Goal: Entertainment & Leisure: Consume media (video, audio)

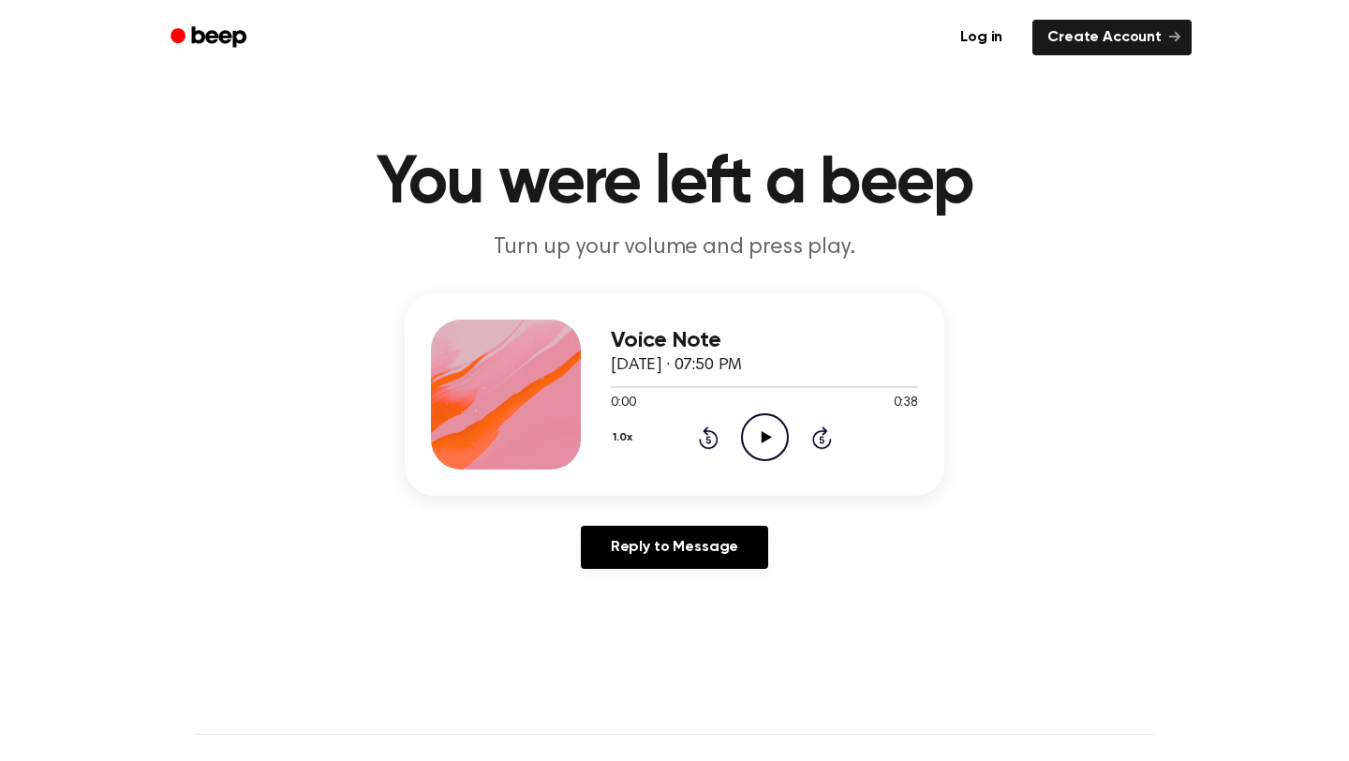
click at [759, 442] on icon "Play Audio" at bounding box center [765, 437] width 48 height 48
click at [772, 439] on icon "Pause Audio" at bounding box center [765, 437] width 48 height 48
click at [748, 438] on icon "Play Audio" at bounding box center [765, 437] width 48 height 48
drag, startPoint x: 888, startPoint y: 387, endPoint x: 796, endPoint y: 387, distance: 91.8
click at [796, 387] on div at bounding box center [757, 387] width 292 height 2
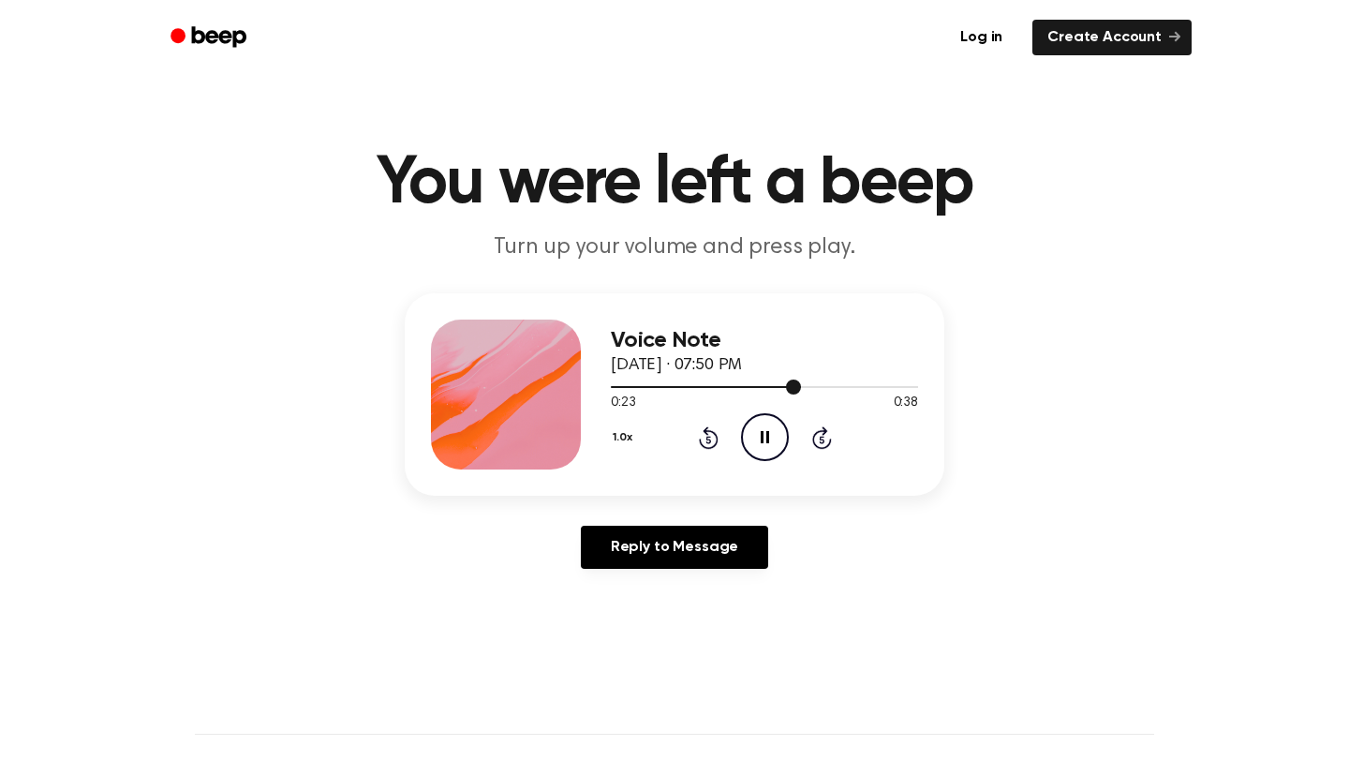
drag, startPoint x: 782, startPoint y: 388, endPoint x: 660, endPoint y: 387, distance: 122.7
click at [660, 387] on div at bounding box center [764, 385] width 307 height 15
drag, startPoint x: 650, startPoint y: 386, endPoint x: 565, endPoint y: 386, distance: 85.3
click at [565, 386] on div "Voice Note October 6, 2025 · 07:50 PM 0:06 0:38 Your browser does not support t…" at bounding box center [675, 394] width 540 height 202
click at [779, 436] on icon "Pause Audio" at bounding box center [765, 437] width 48 height 48
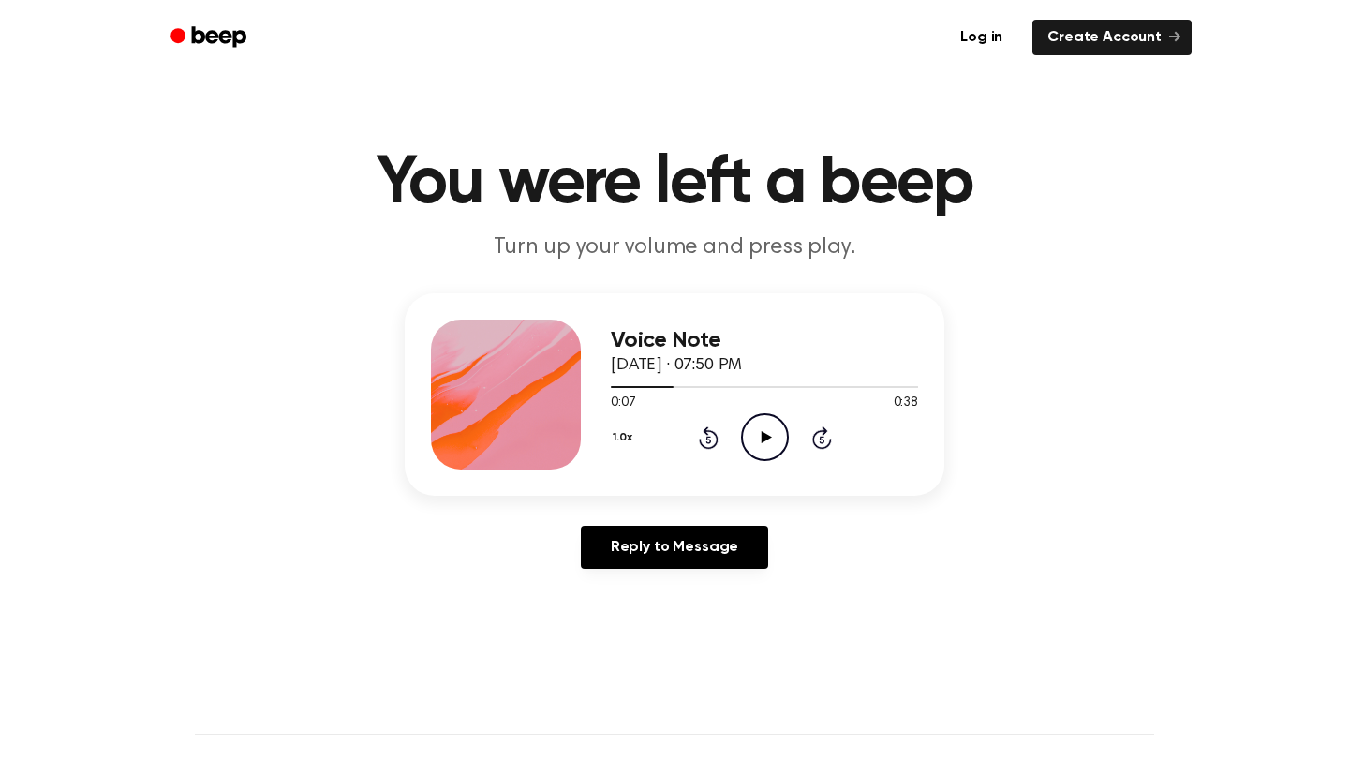
click at [765, 442] on icon "Play Audio" at bounding box center [765, 437] width 48 height 48
drag, startPoint x: 695, startPoint y: 384, endPoint x: 568, endPoint y: 385, distance: 127.4
click at [568, 385] on div "Voice Note October 6, 2025 · 07:50 PM 0:11 0:38 Your browser does not support t…" at bounding box center [675, 394] width 540 height 202
click at [714, 385] on div at bounding box center [764, 385] width 307 height 15
drag, startPoint x: 706, startPoint y: 385, endPoint x: 573, endPoint y: 384, distance: 133.0
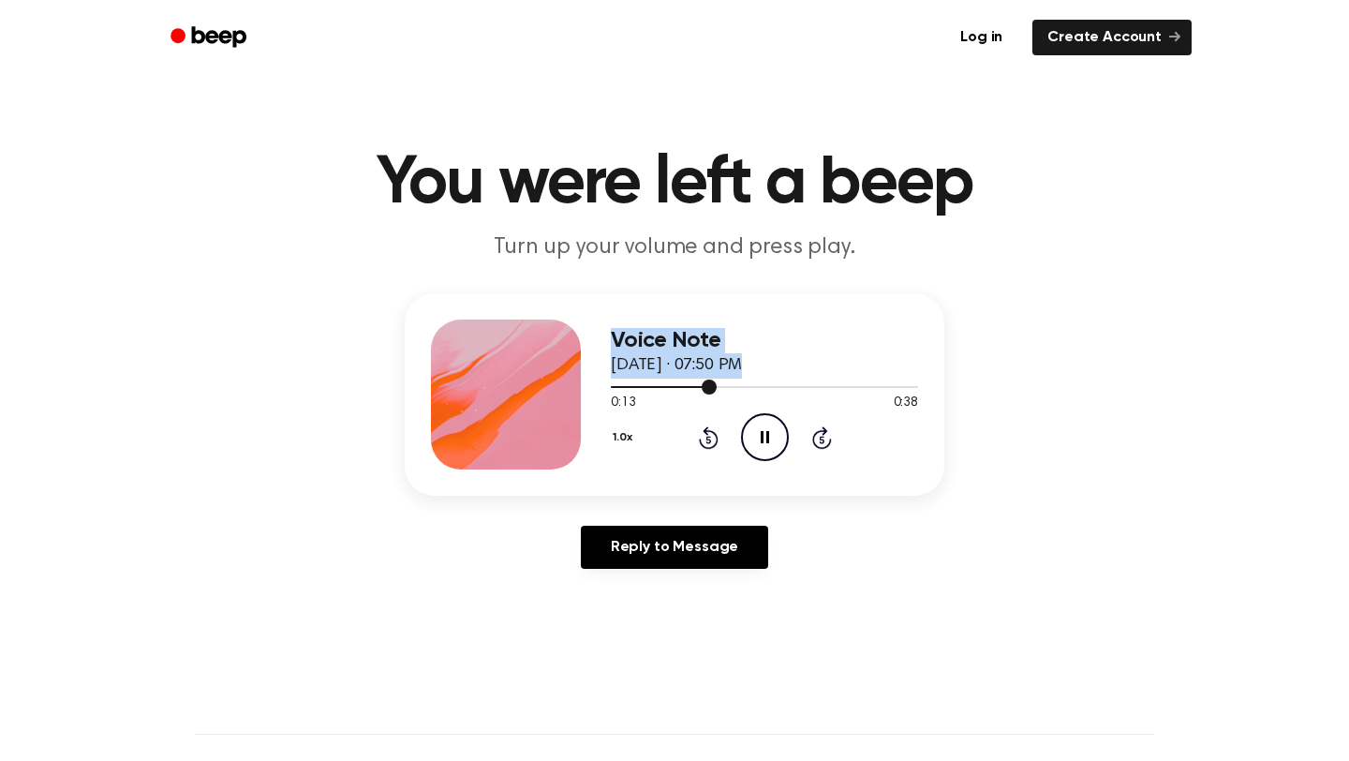
click at [573, 384] on div "Voice Note October 6, 2025 · 07:50 PM 0:13 0:38 Your browser does not support t…" at bounding box center [675, 394] width 540 height 202
click at [723, 381] on div at bounding box center [764, 385] width 307 height 15
drag, startPoint x: 722, startPoint y: 381, endPoint x: 631, endPoint y: 389, distance: 92.1
click at [609, 382] on div "Voice Note October 6, 2025 · 07:50 PM 0:14 0:38 Your browser does not support t…" at bounding box center [675, 394] width 540 height 202
click at [765, 427] on icon "Pause Audio" at bounding box center [765, 437] width 48 height 48
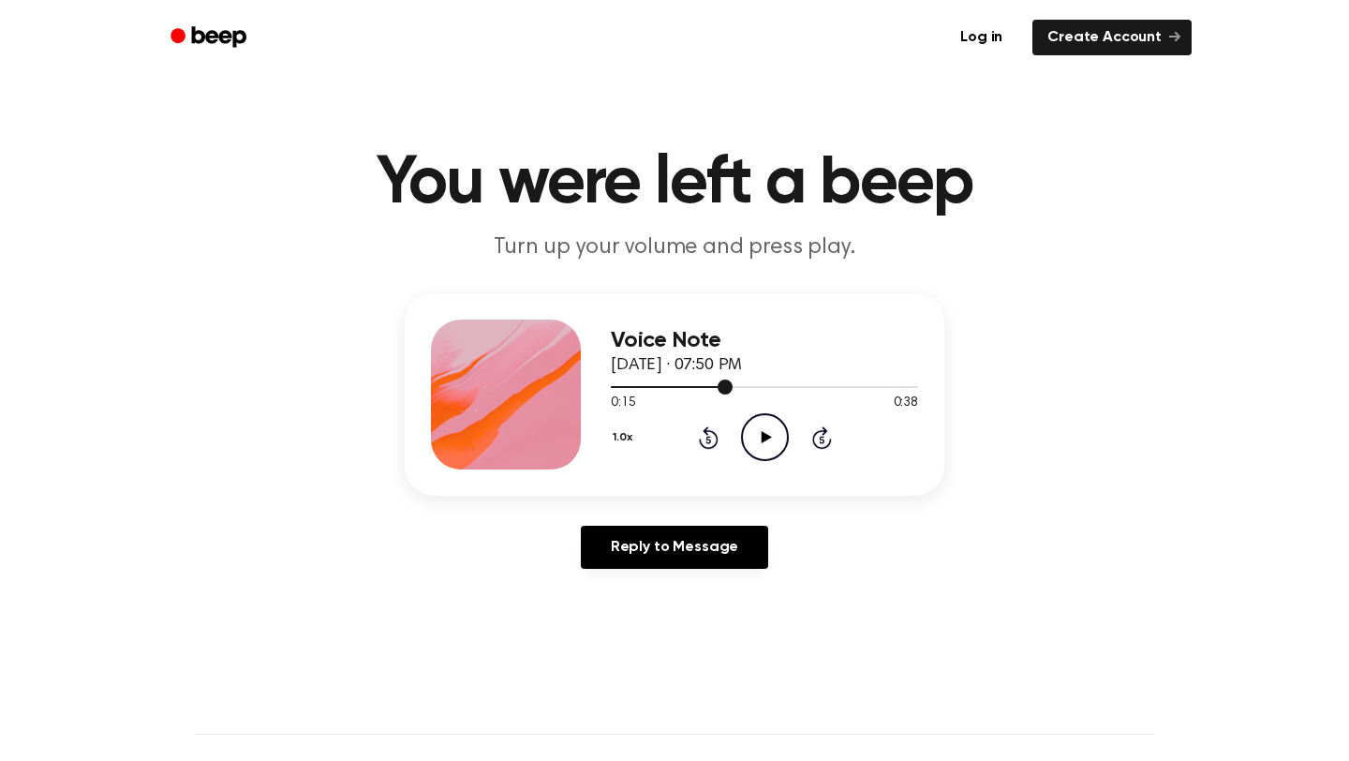
drag, startPoint x: 732, startPoint y: 386, endPoint x: 595, endPoint y: 386, distance: 136.8
click at [594, 386] on div "Voice Note October 6, 2025 · 07:50 PM 0:15 0:38 Your browser does not support t…" at bounding box center [675, 394] width 540 height 202
click at [729, 383] on span at bounding box center [725, 386] width 15 height 15
click at [723, 435] on div "1.0x Rewind 5 seconds Play Audio Skip 5 seconds" at bounding box center [764, 437] width 307 height 48
click at [709, 435] on icon "Rewind 5 seconds" at bounding box center [708, 437] width 21 height 24
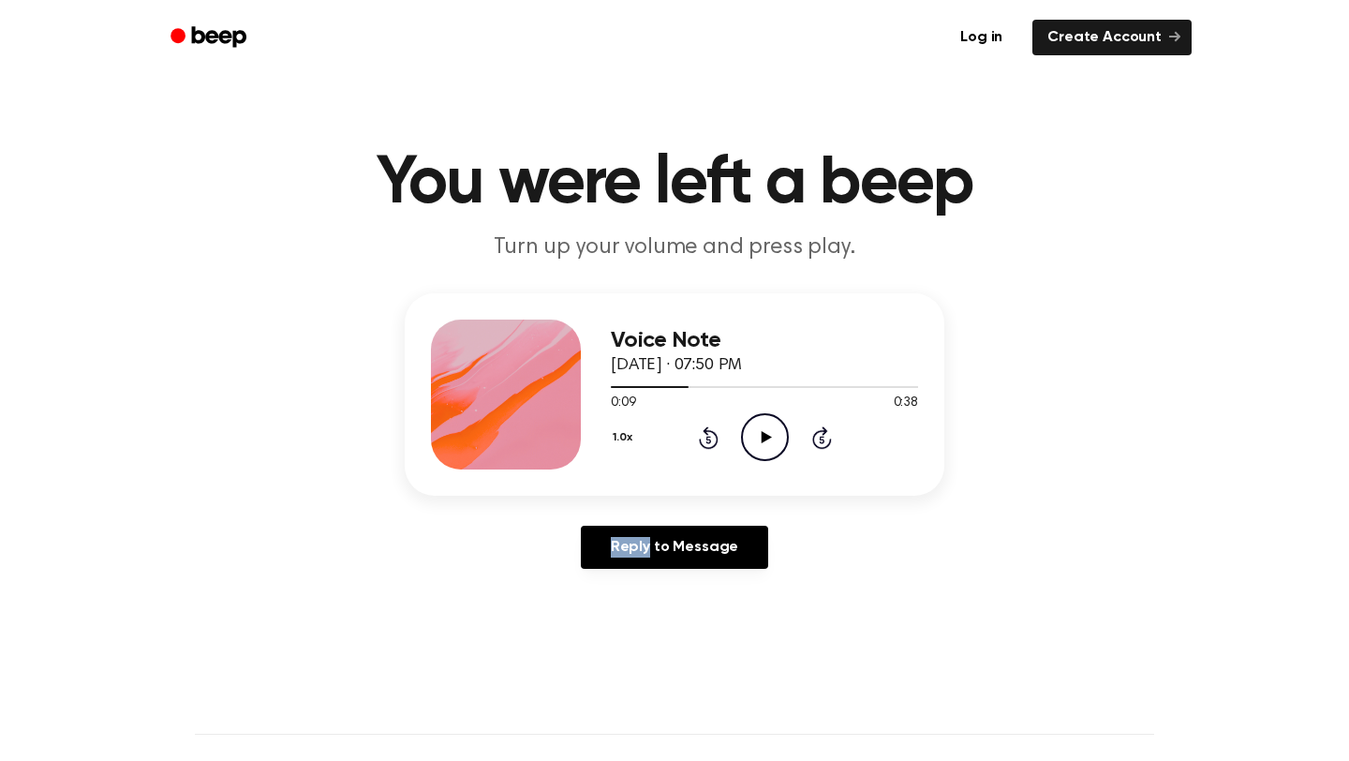
click at [709, 435] on icon "Rewind 5 seconds" at bounding box center [708, 437] width 21 height 24
click at [747, 435] on icon "Play Audio" at bounding box center [765, 437] width 48 height 48
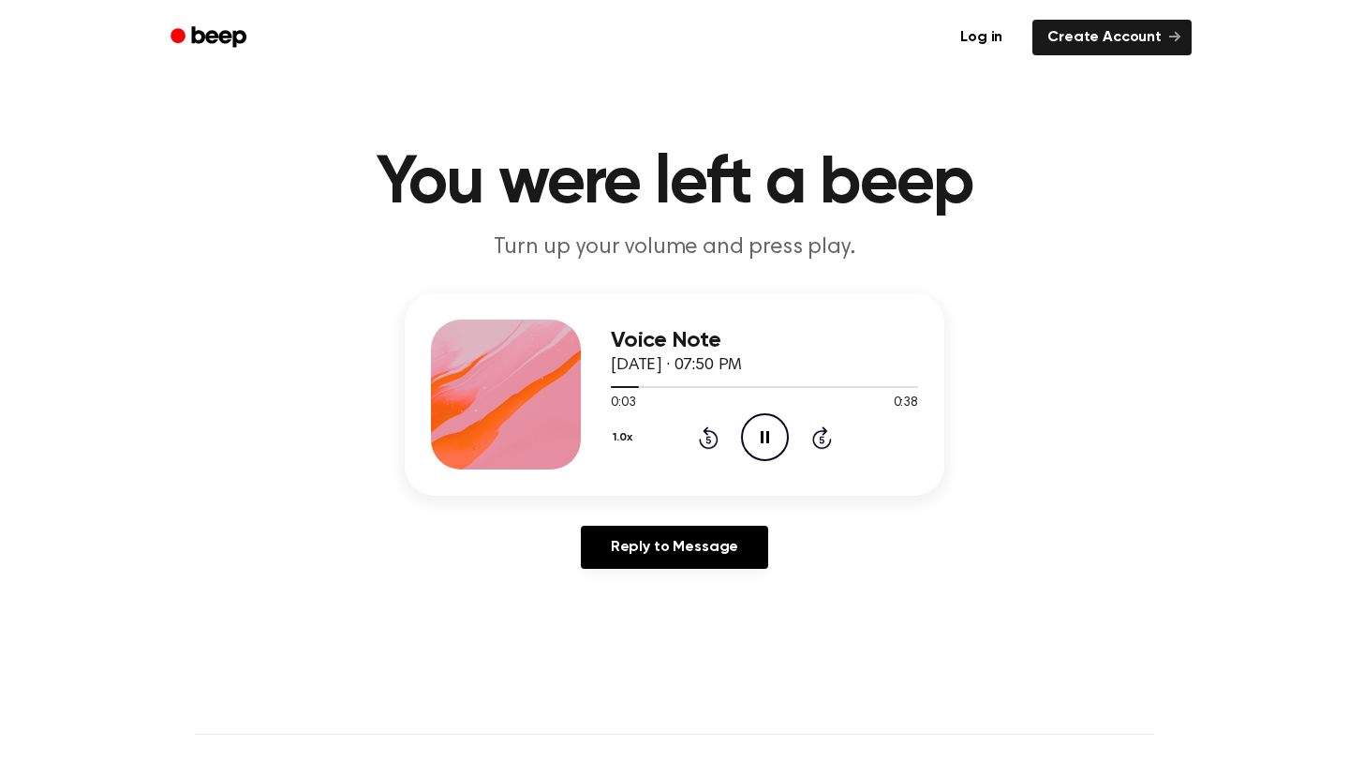
click at [614, 443] on button "1.0x" at bounding box center [625, 438] width 28 height 32
click at [648, 571] on div "1.2x" at bounding box center [647, 585] width 72 height 35
click at [616, 437] on button "1.2x" at bounding box center [624, 438] width 27 height 32
click at [635, 515] on span "0.8x" at bounding box center [641, 516] width 23 height 20
click at [759, 425] on icon "Pause Audio" at bounding box center [765, 437] width 48 height 48
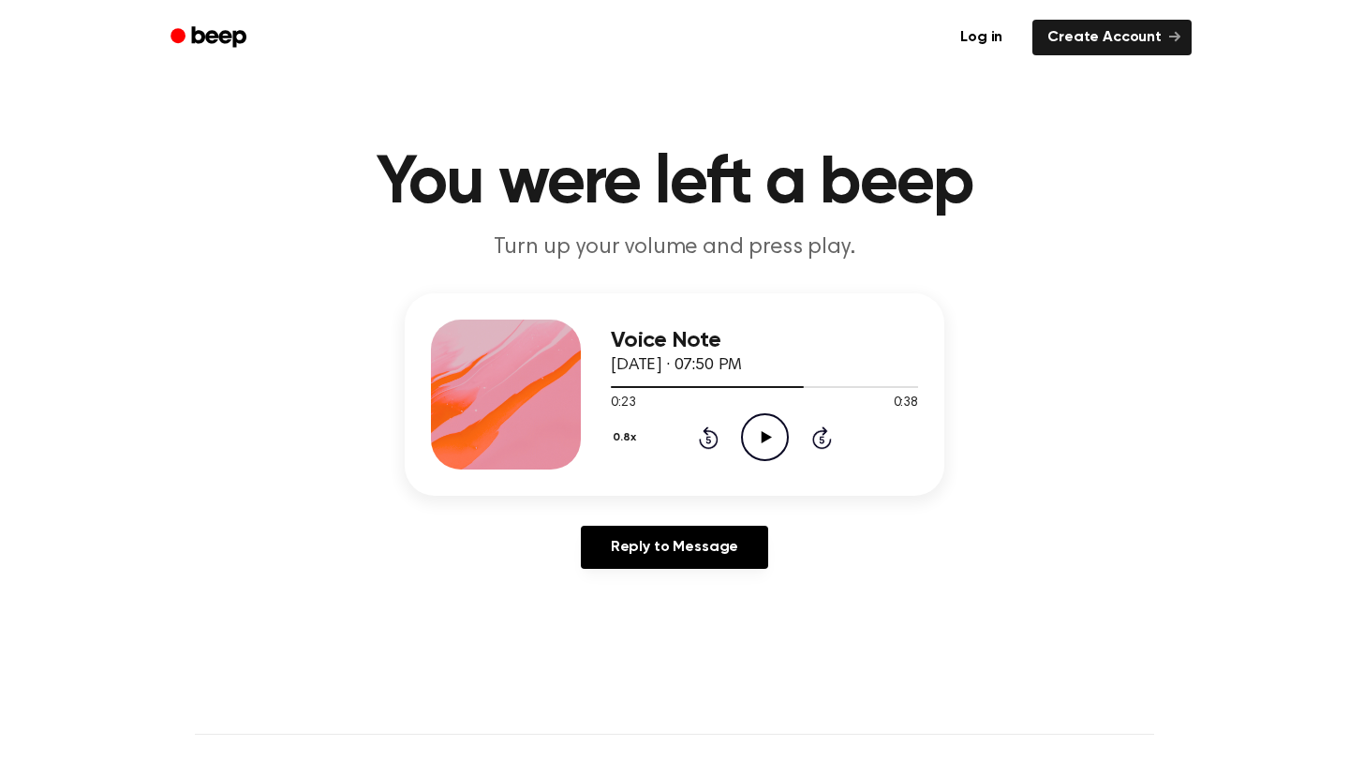
click at [698, 444] on icon "Rewind 5 seconds" at bounding box center [708, 437] width 21 height 24
click at [750, 428] on icon "Play Audio" at bounding box center [765, 437] width 48 height 48
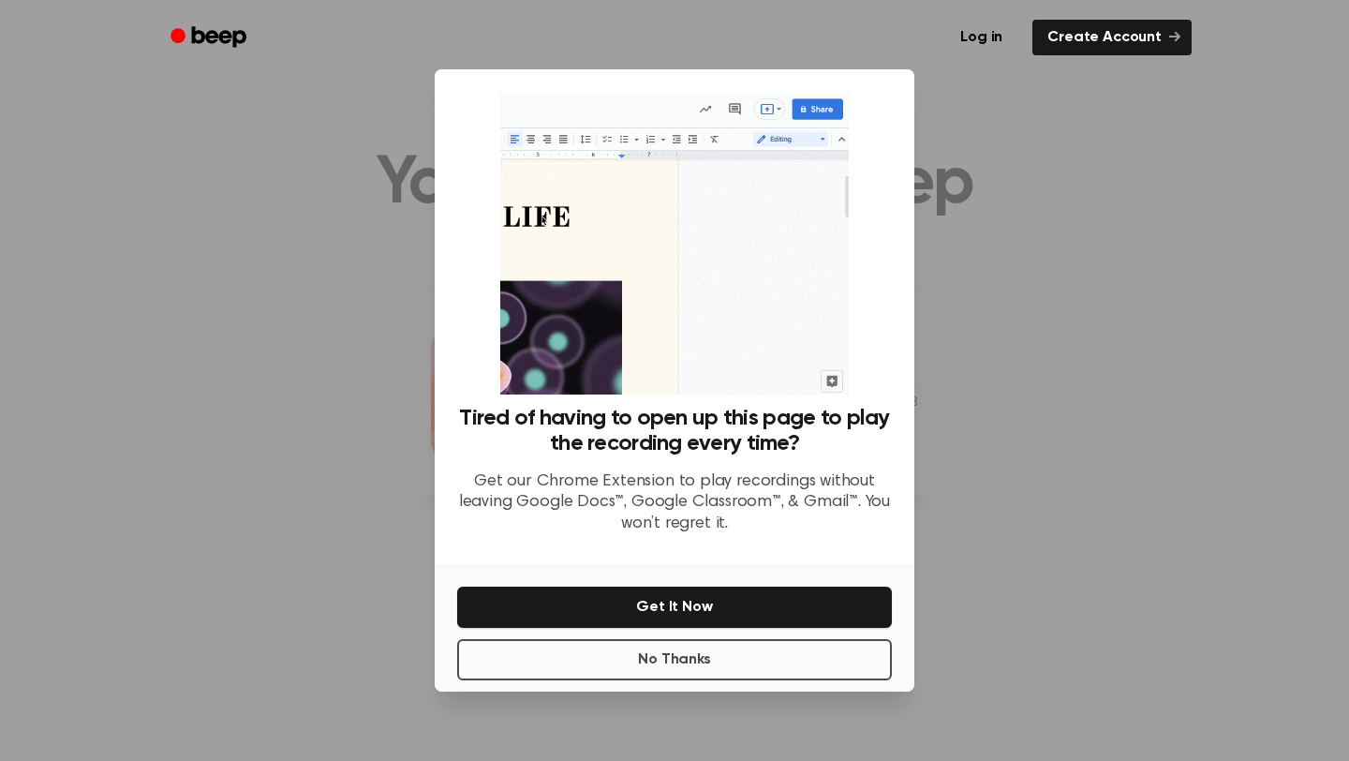
click at [920, 441] on div at bounding box center [674, 380] width 1349 height 761
click at [722, 652] on button "No Thanks" at bounding box center [674, 659] width 435 height 41
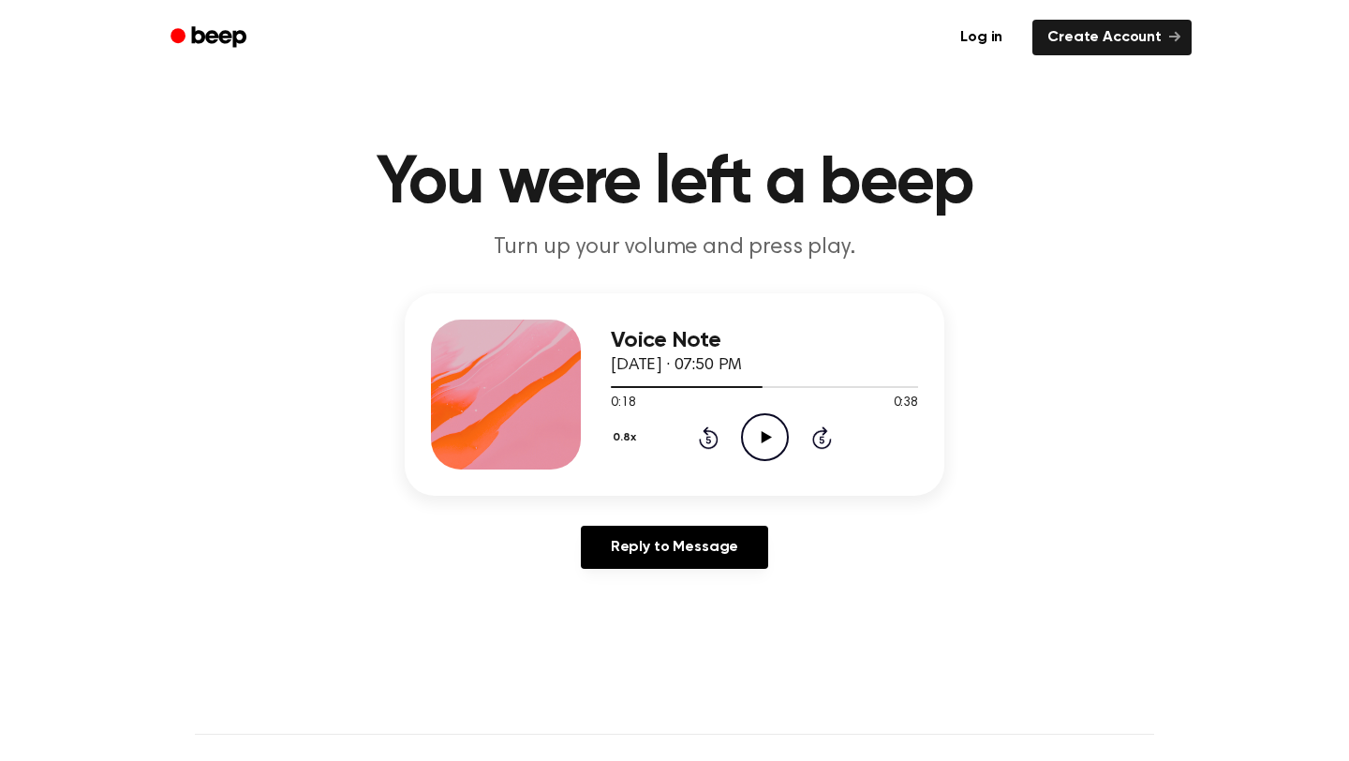
click at [748, 436] on icon "Play Audio" at bounding box center [765, 437] width 48 height 48
click at [746, 431] on icon "Pause Audio" at bounding box center [765, 437] width 48 height 48
click at [759, 416] on icon "Play Audio" at bounding box center [765, 437] width 48 height 48
click at [711, 429] on icon at bounding box center [709, 437] width 20 height 22
click at [702, 438] on icon "Rewind 5 seconds" at bounding box center [708, 437] width 21 height 24
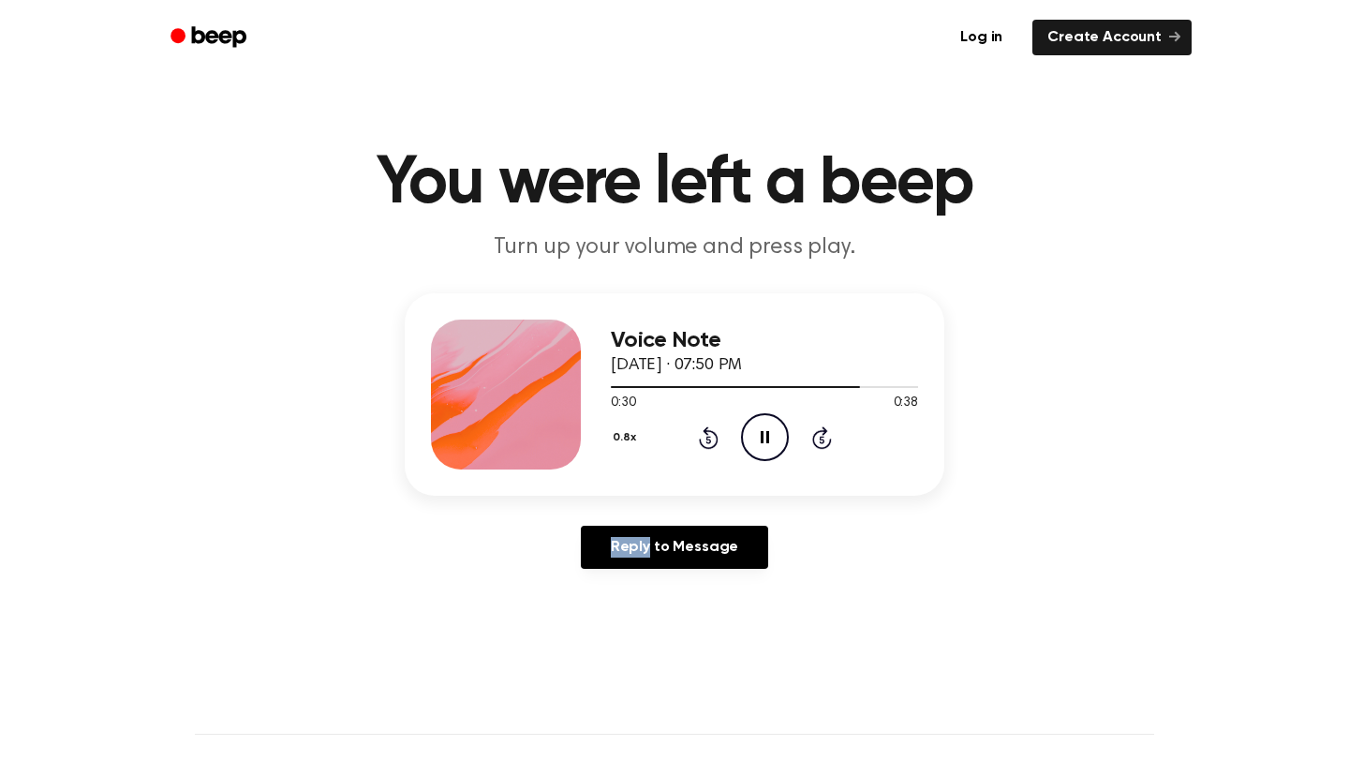
click at [702, 438] on icon "Rewind 5 seconds" at bounding box center [708, 437] width 21 height 24
click at [746, 429] on icon "Play Audio" at bounding box center [765, 437] width 48 height 48
click at [758, 437] on icon "Pause Audio" at bounding box center [765, 437] width 48 height 48
click at [758, 437] on icon "Play Audio" at bounding box center [765, 437] width 48 height 48
click at [760, 423] on icon "Play Audio" at bounding box center [765, 437] width 48 height 48
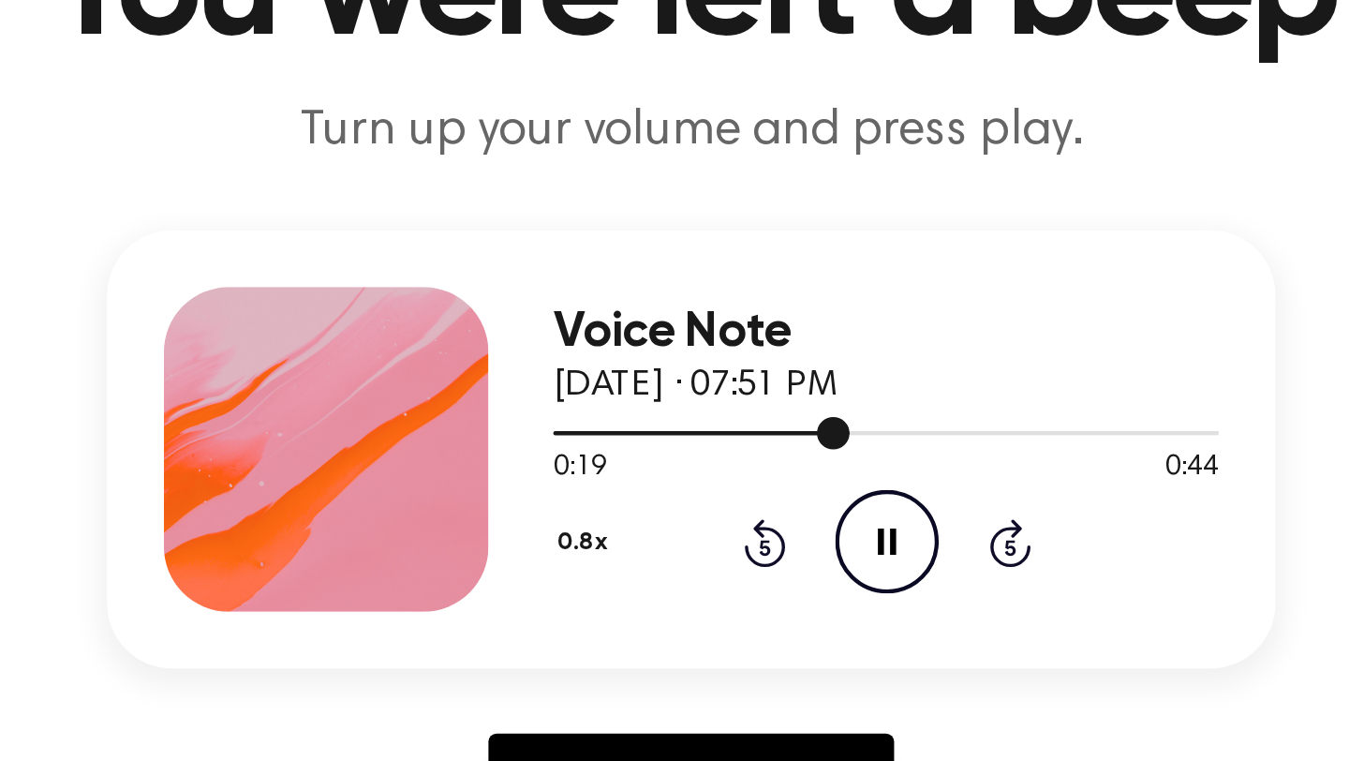
drag, startPoint x: 742, startPoint y: 386, endPoint x: 713, endPoint y: 386, distance: 29.0
click at [713, 386] on div at bounding box center [679, 387] width 137 height 2
click at [759, 439] on icon "Pause Audio" at bounding box center [765, 437] width 48 height 48
drag, startPoint x: 895, startPoint y: 385, endPoint x: 843, endPoint y: 385, distance: 51.5
click at [842, 385] on div at bounding box center [764, 385] width 307 height 15
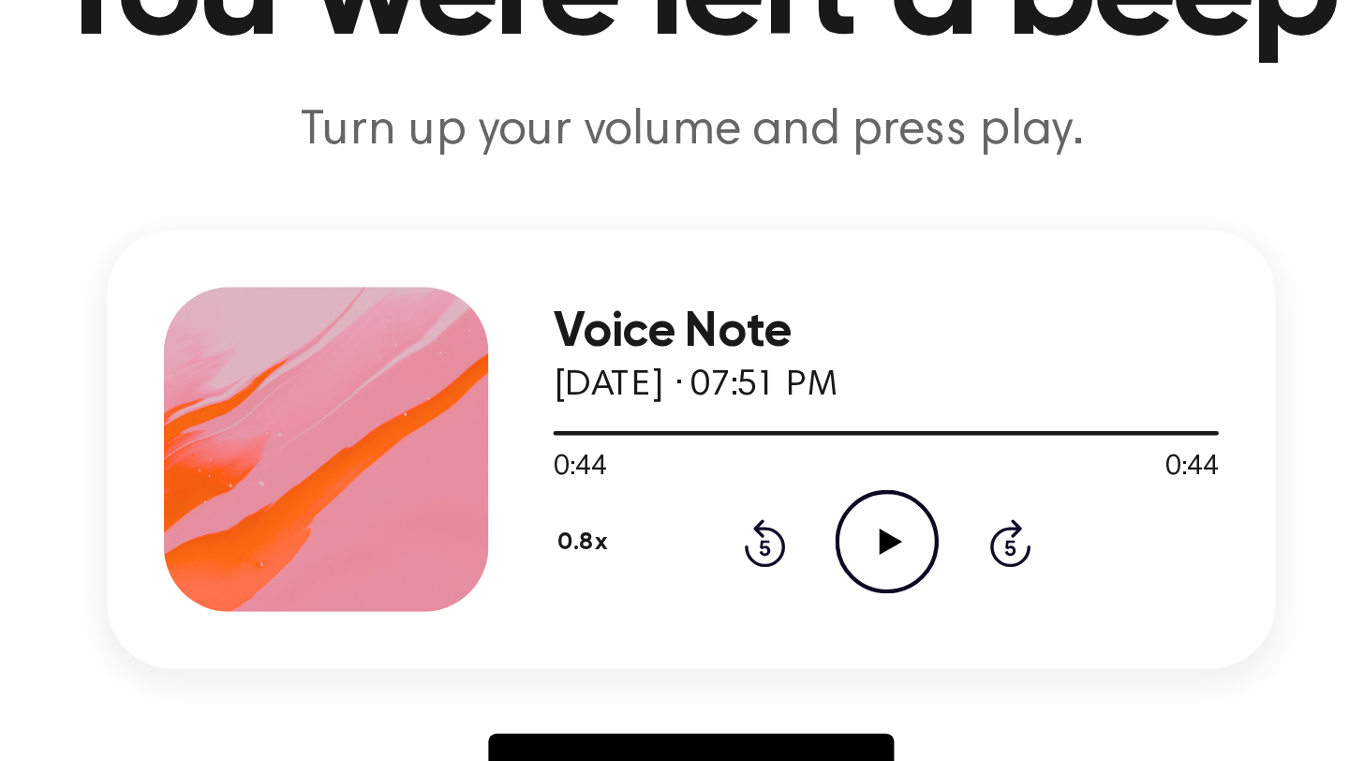
click at [779, 440] on icon "Play Audio" at bounding box center [765, 437] width 48 height 48
click at [754, 422] on icon "Play Audio" at bounding box center [765, 437] width 48 height 48
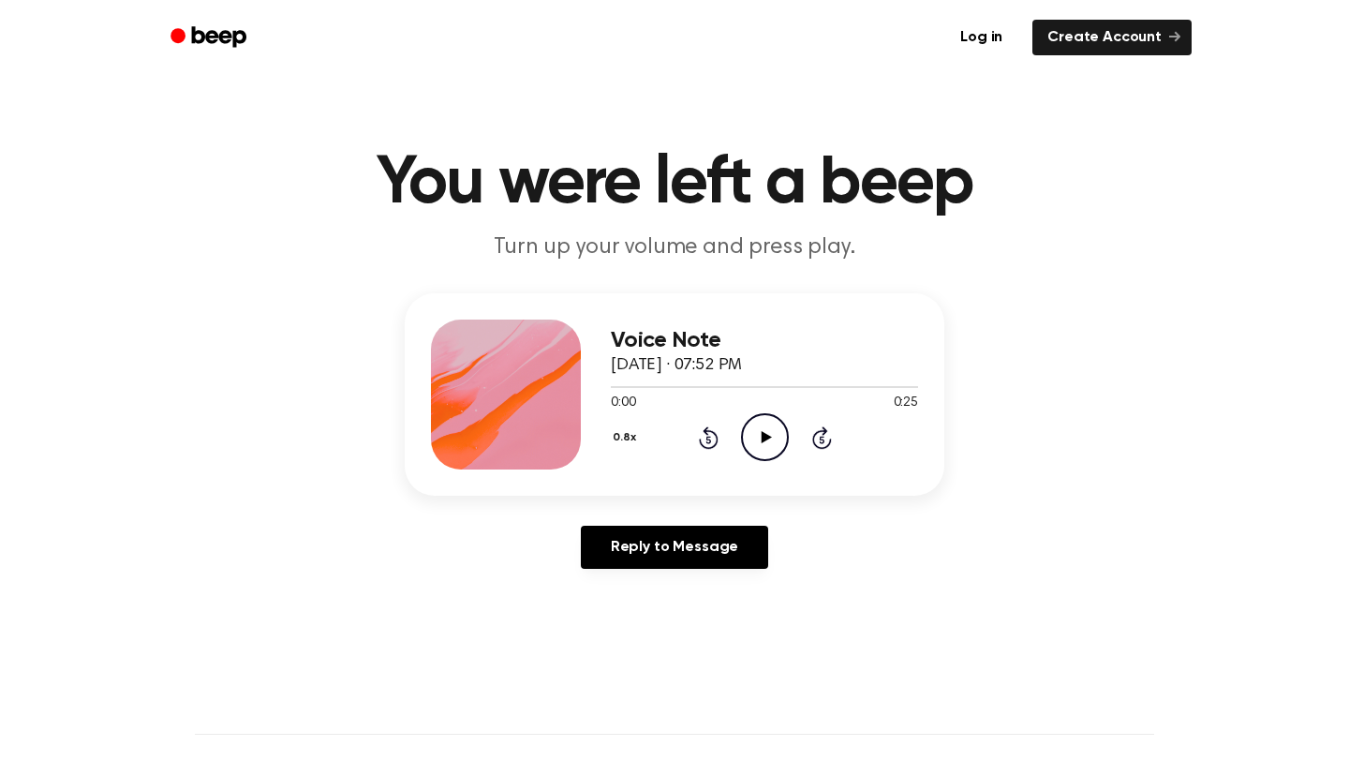
click at [752, 442] on icon "Play Audio" at bounding box center [765, 437] width 48 height 48
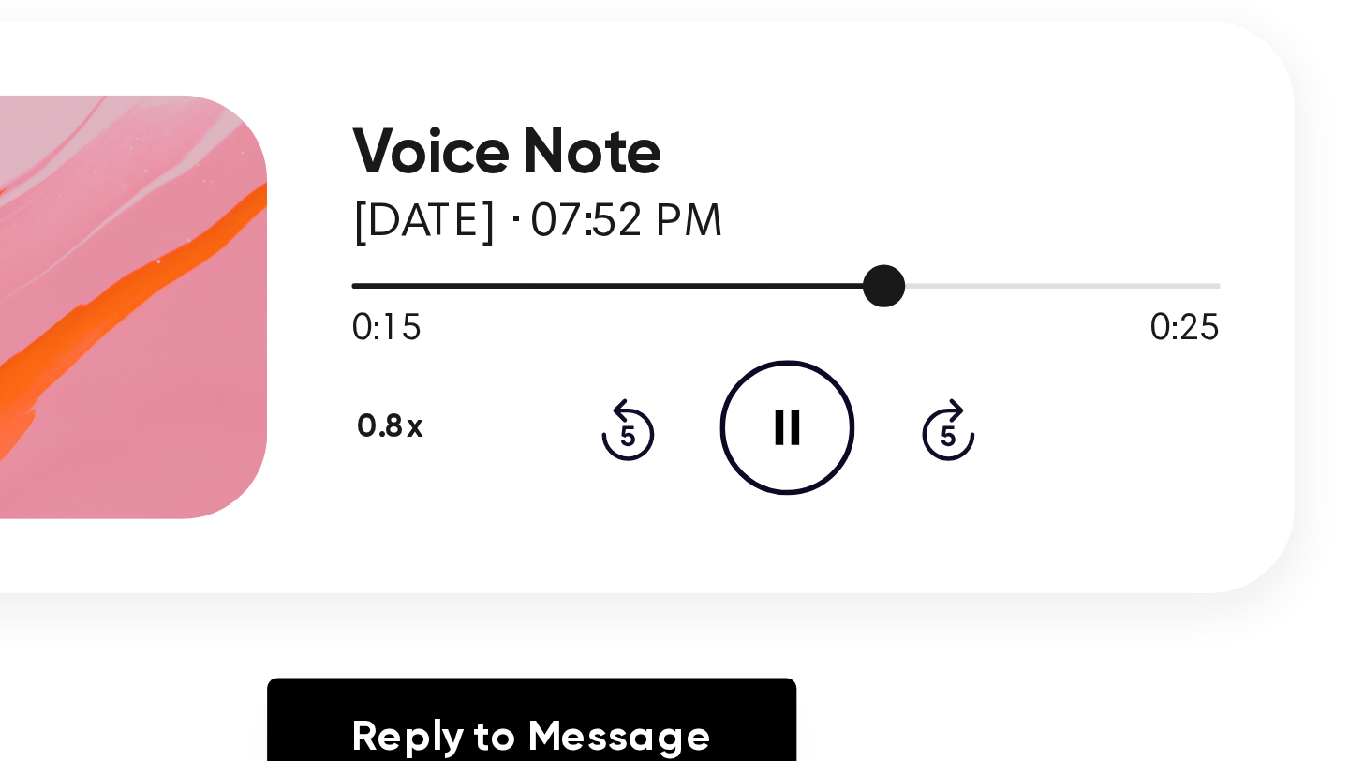
drag, startPoint x: 789, startPoint y: 384, endPoint x: 738, endPoint y: 388, distance: 50.7
click at [738, 388] on div at bounding box center [764, 385] width 307 height 15
click at [700, 441] on icon at bounding box center [709, 437] width 20 height 22
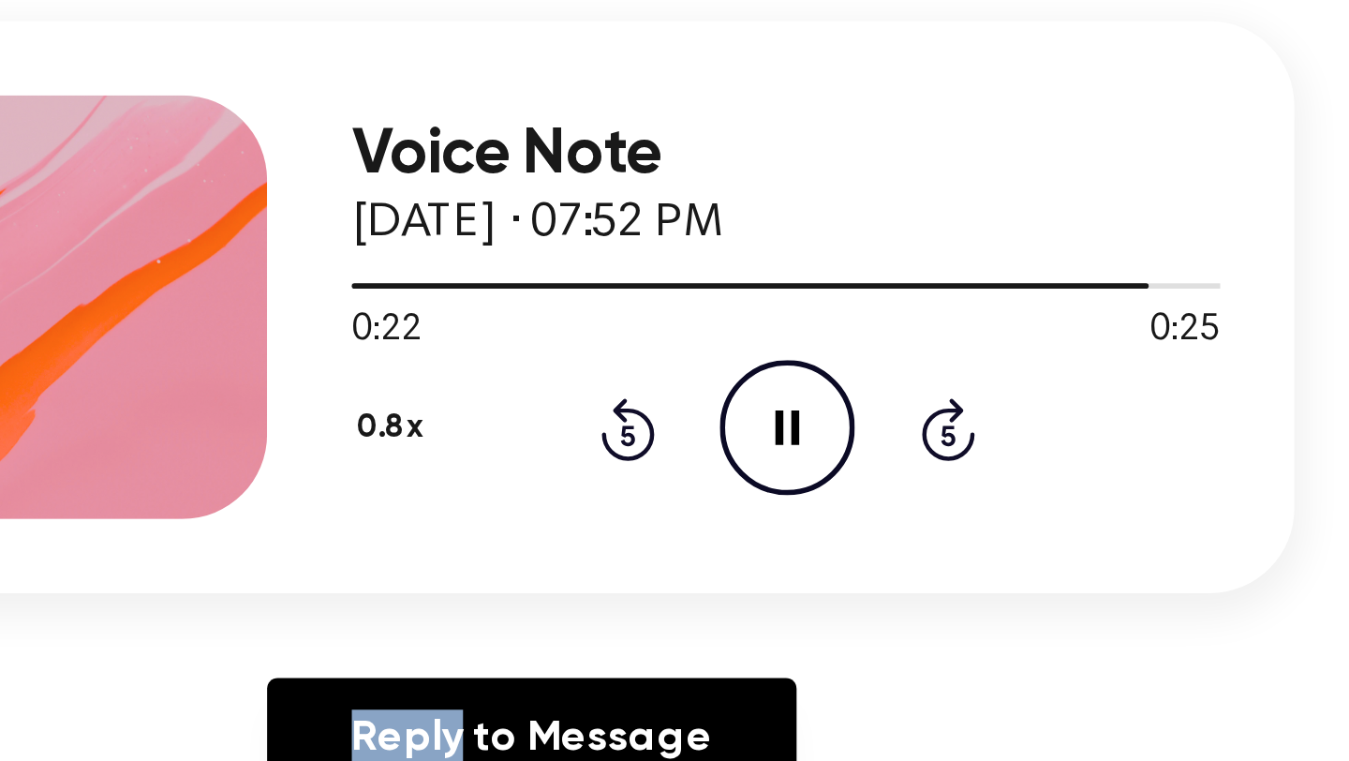
click at [700, 441] on icon at bounding box center [709, 437] width 20 height 22
click at [729, 393] on div at bounding box center [764, 385] width 307 height 15
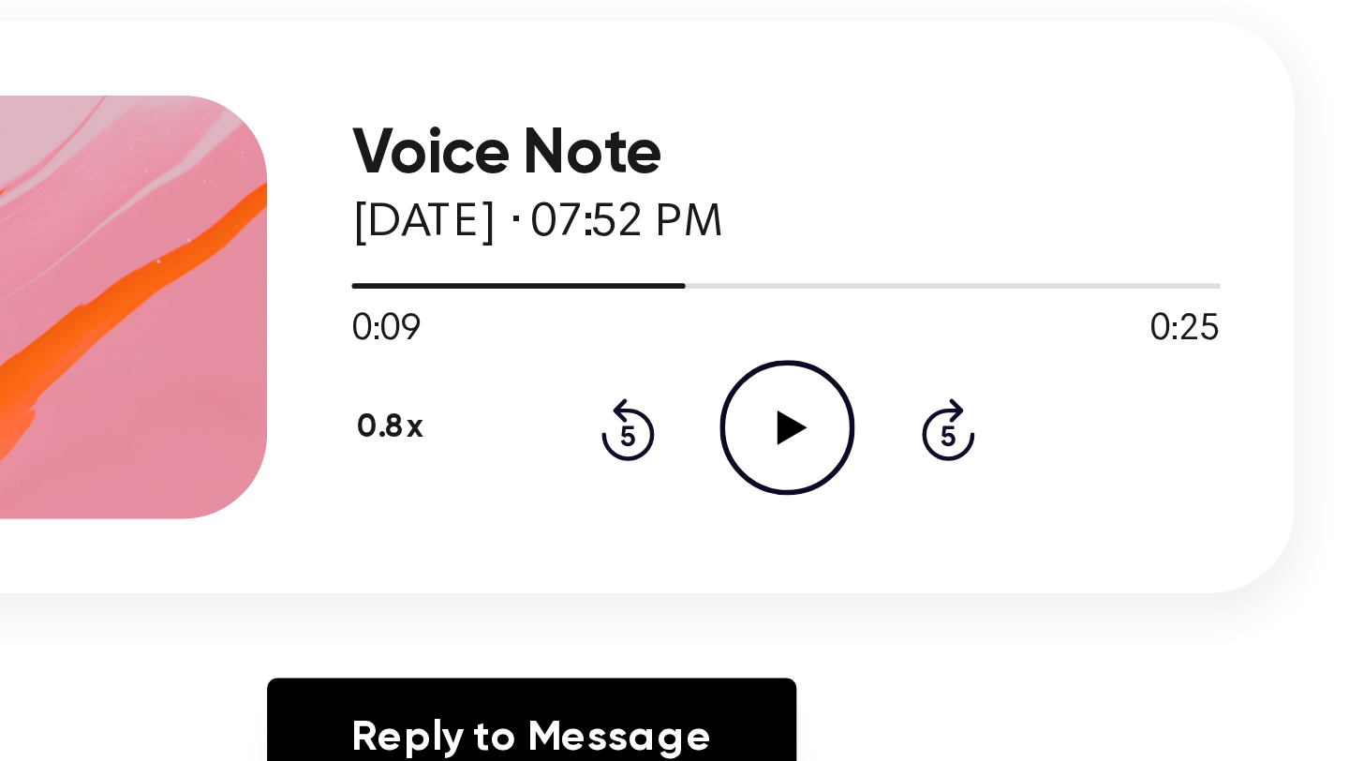
click at [752, 437] on icon "Play Audio" at bounding box center [765, 437] width 48 height 48
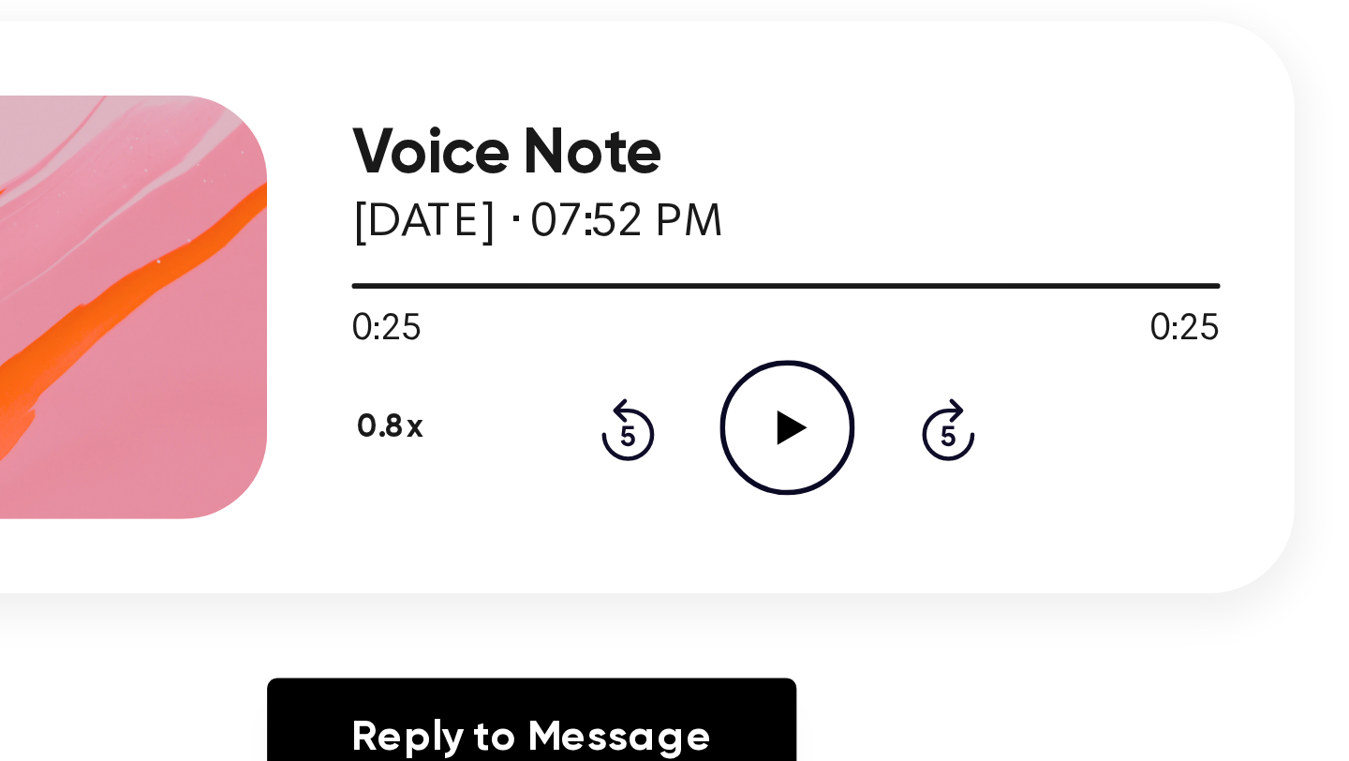
click at [753, 437] on icon "Play Audio" at bounding box center [765, 437] width 48 height 48
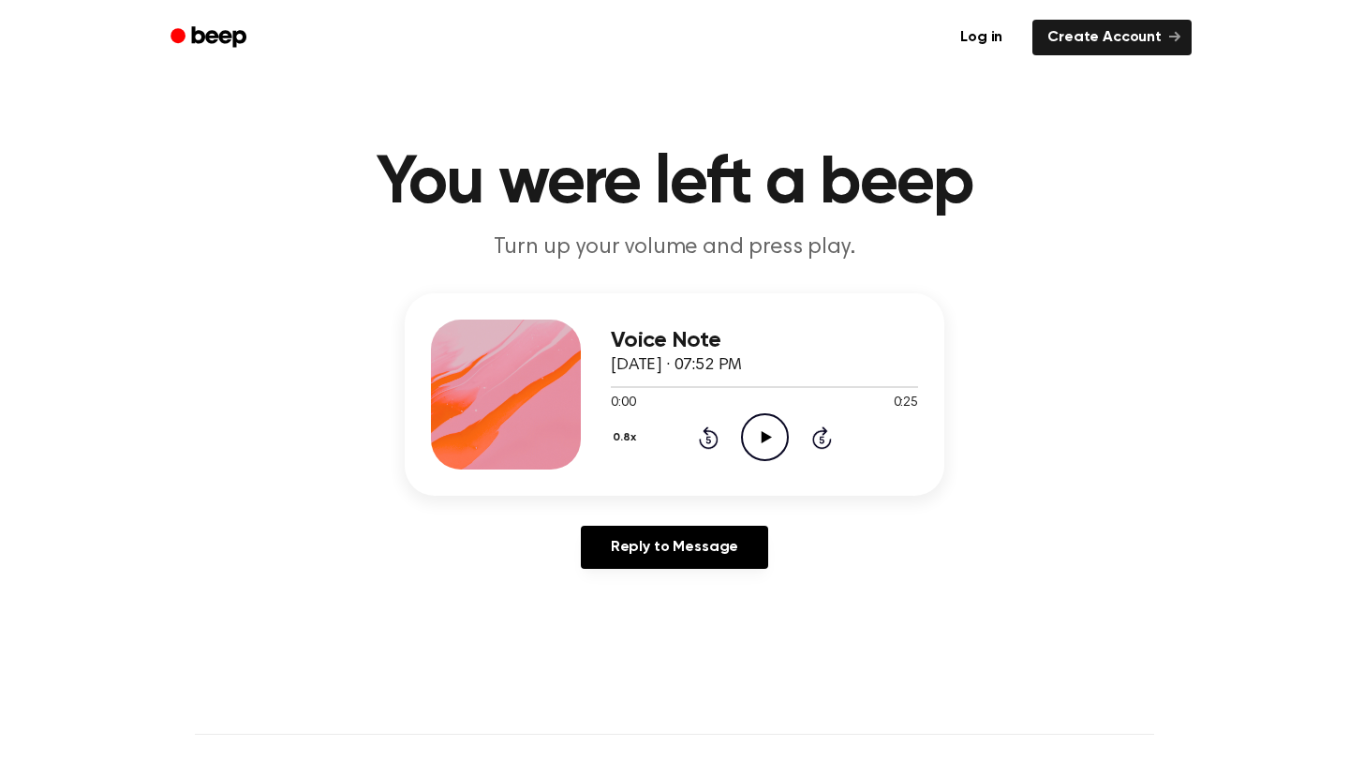
click at [770, 424] on icon "Play Audio" at bounding box center [765, 437] width 48 height 48
click at [750, 438] on icon "Play Audio" at bounding box center [765, 437] width 48 height 48
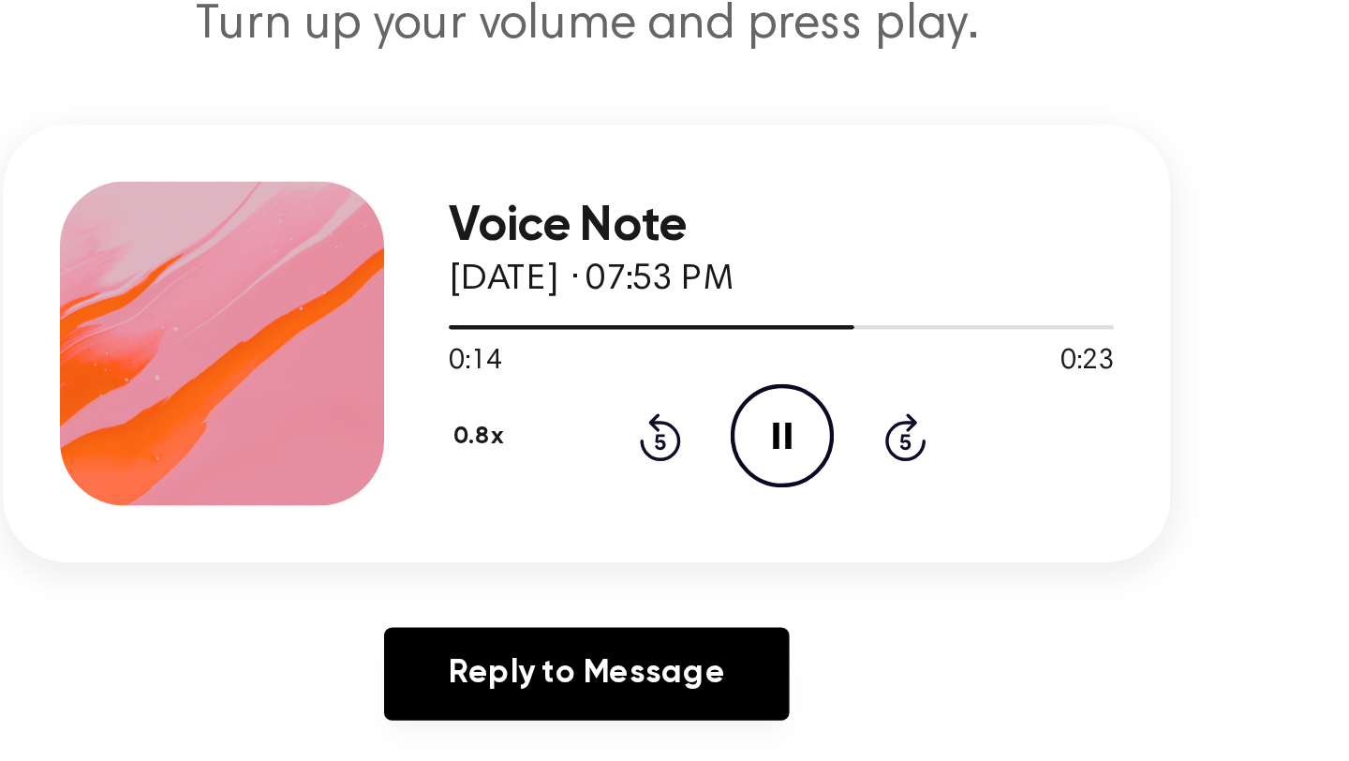
click at [700, 430] on icon "Rewind 5 seconds" at bounding box center [708, 437] width 21 height 24
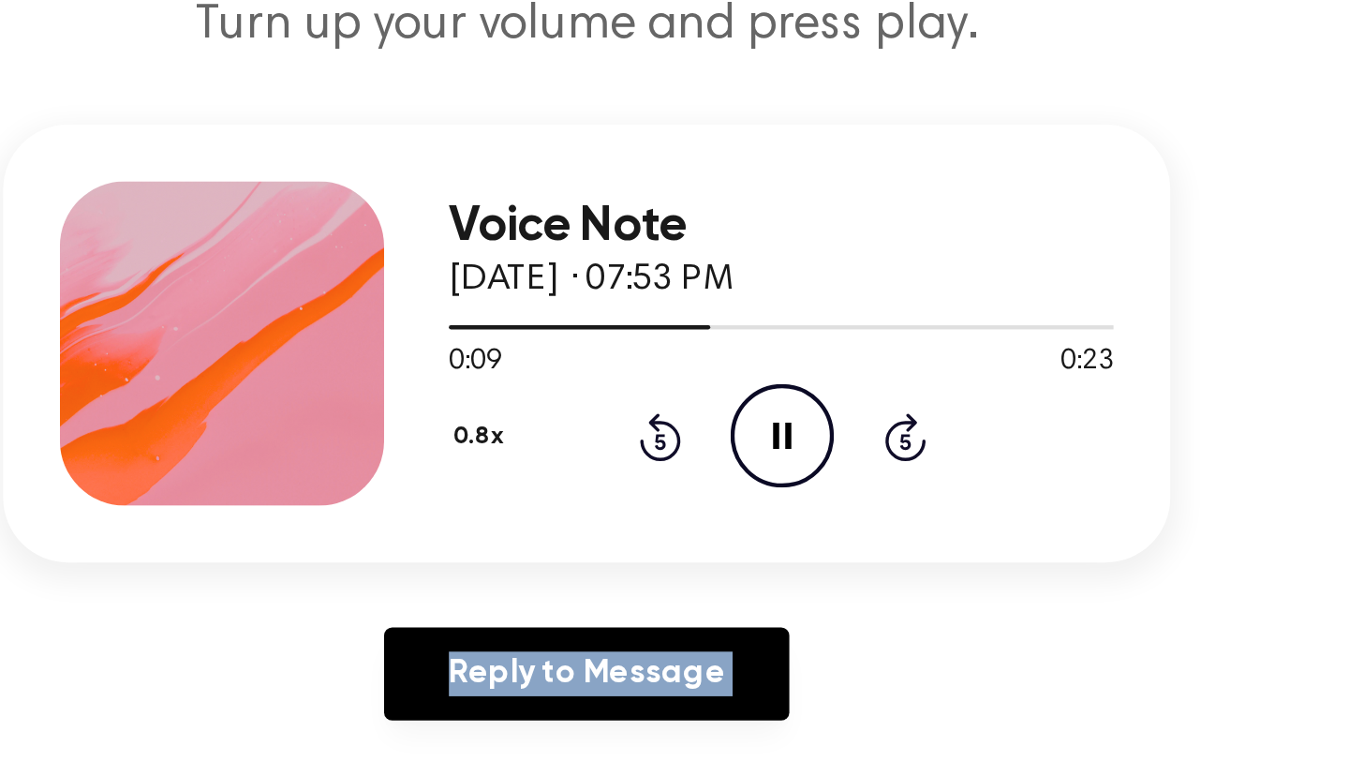
click at [700, 430] on icon "Rewind 5 seconds" at bounding box center [708, 437] width 21 height 24
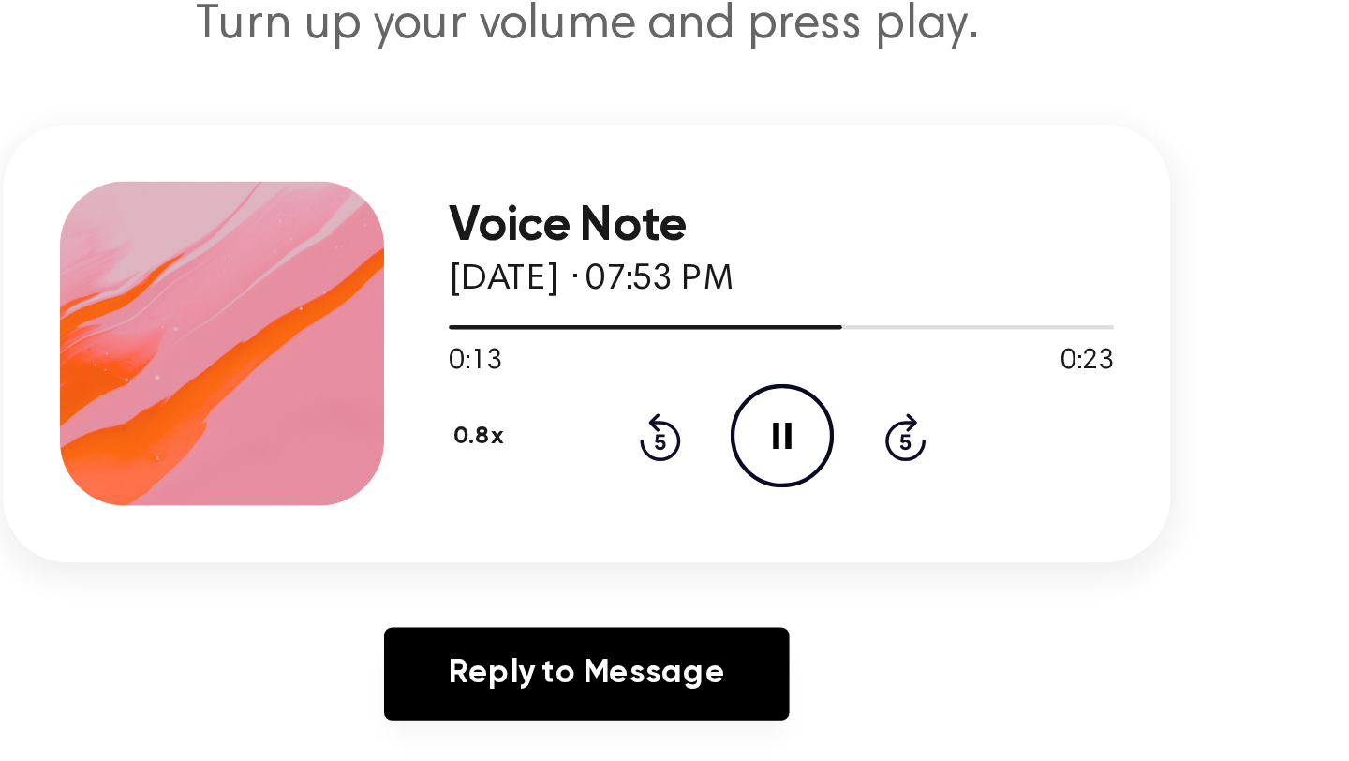
click at [706, 434] on icon at bounding box center [709, 437] width 20 height 22
click at [708, 435] on icon "Rewind 5 seconds" at bounding box center [708, 437] width 21 height 24
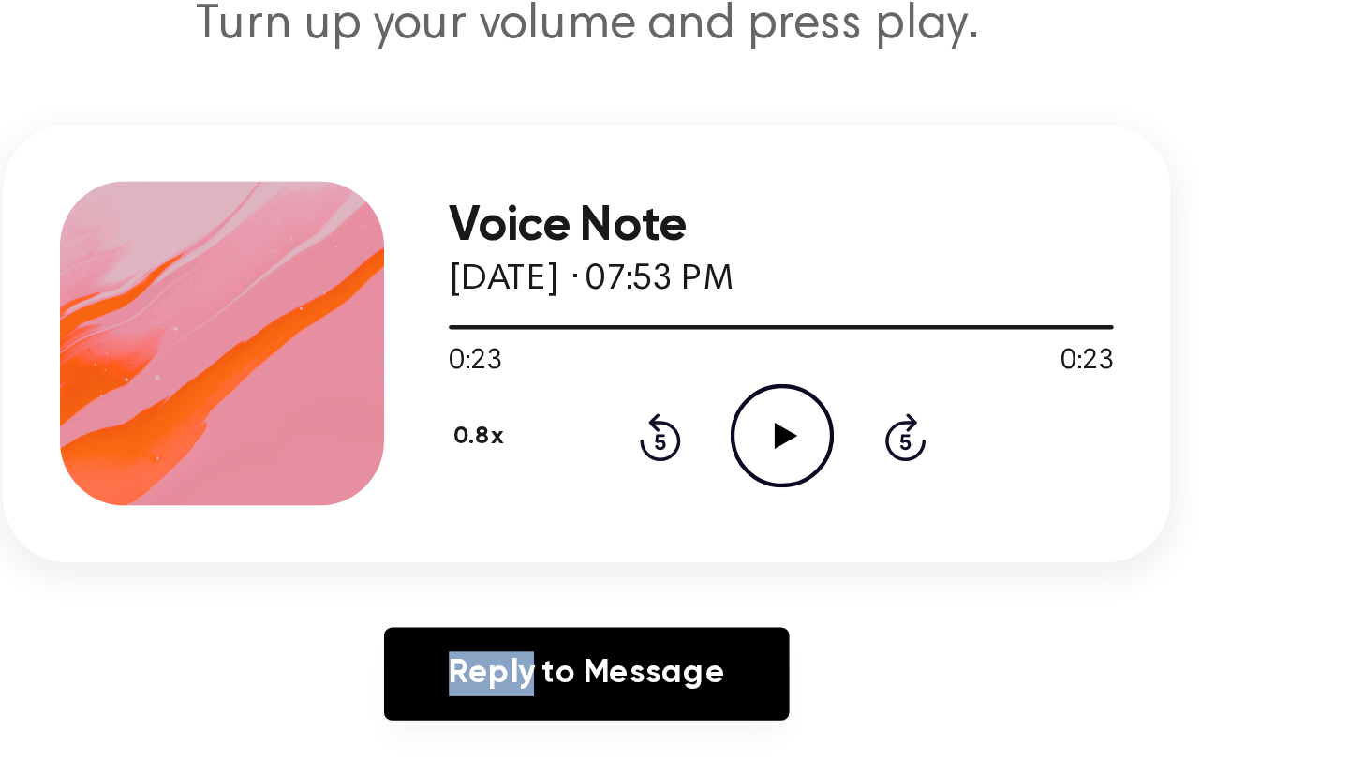
click at [708, 435] on icon "Rewind 5 seconds" at bounding box center [708, 437] width 21 height 24
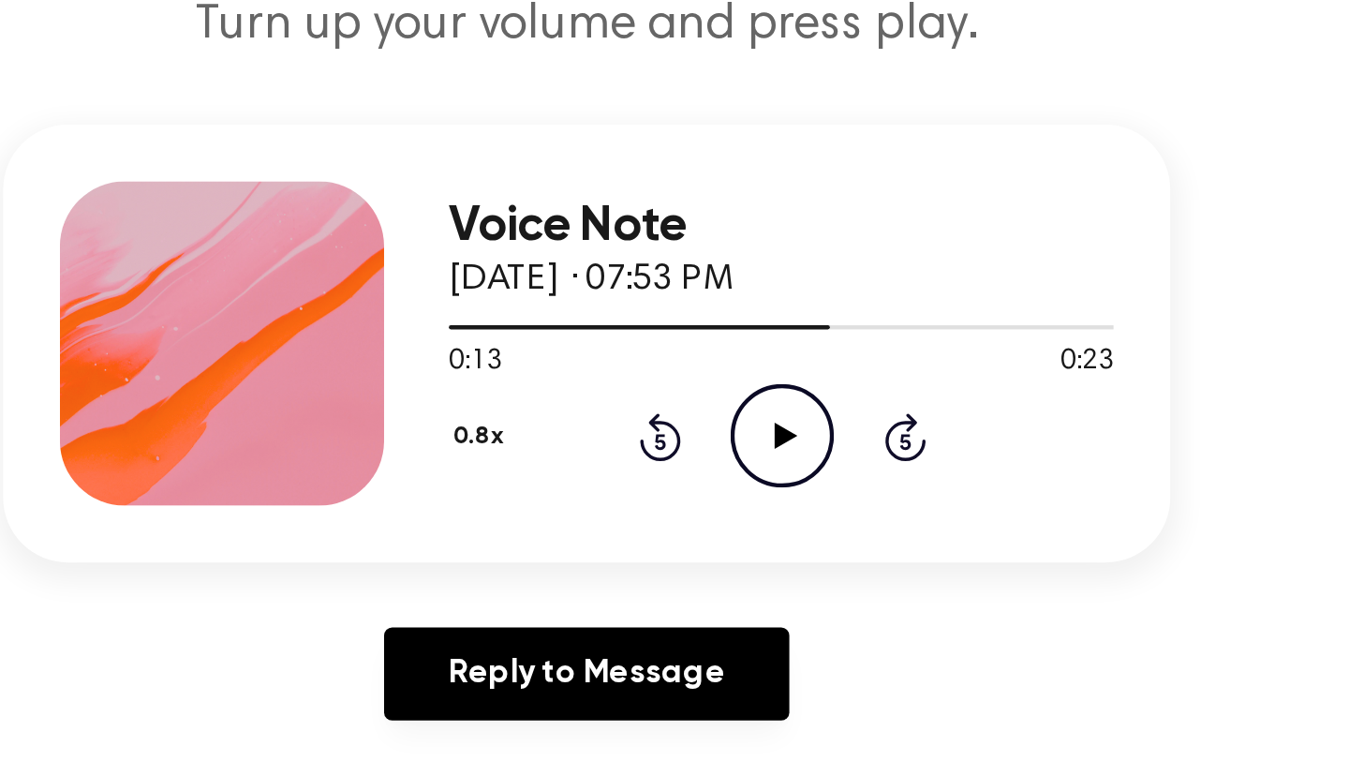
click at [783, 436] on icon "Play Audio" at bounding box center [765, 437] width 48 height 48
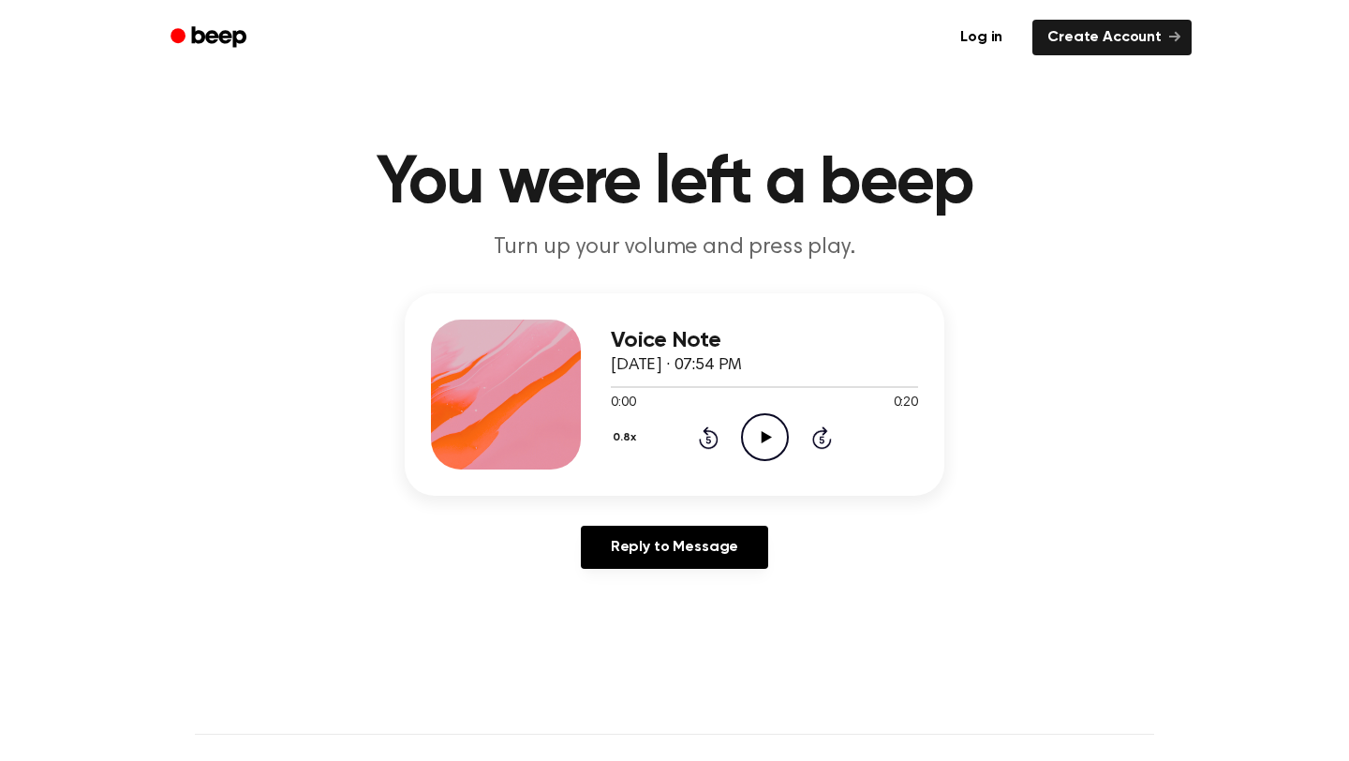
click at [761, 428] on icon "Play Audio" at bounding box center [765, 437] width 48 height 48
click at [706, 441] on icon at bounding box center [707, 439] width 5 height 7
click at [701, 434] on icon "Rewind 5 seconds" at bounding box center [708, 437] width 21 height 24
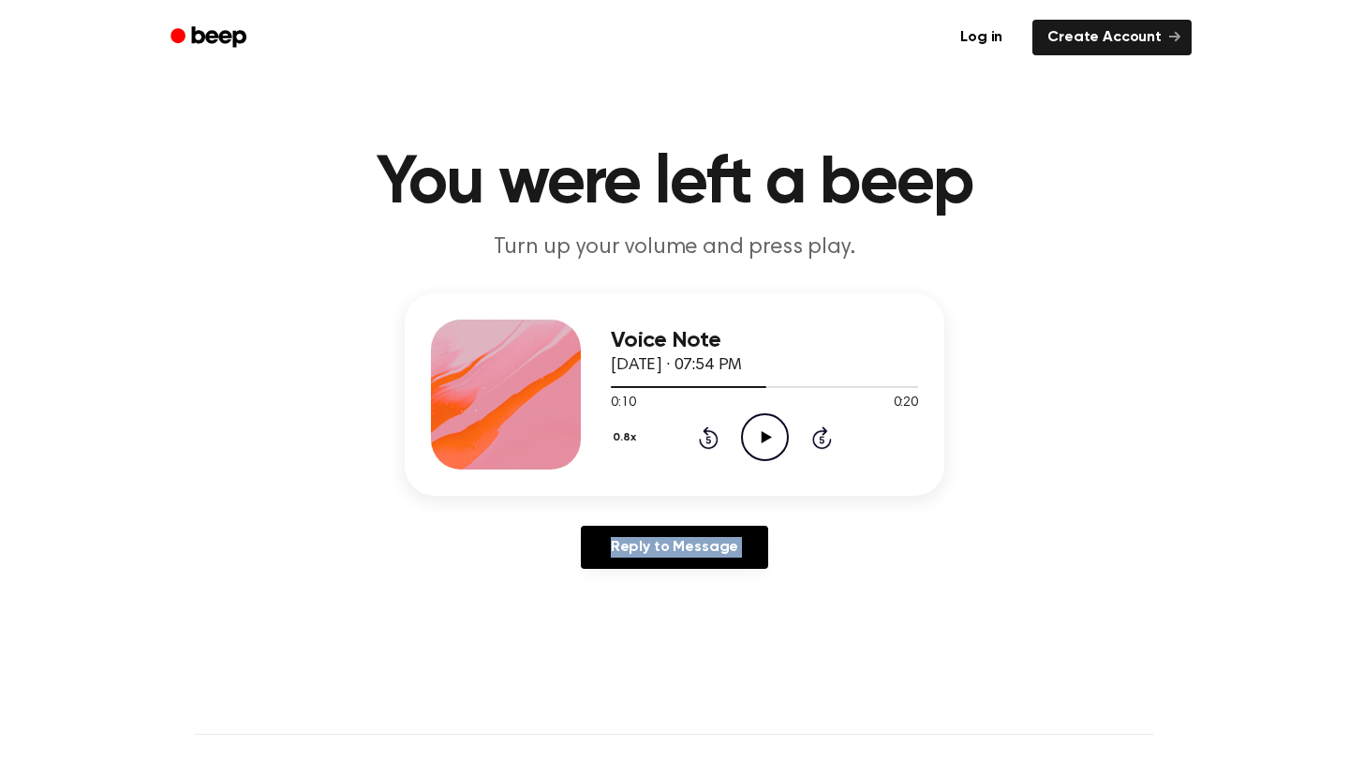
click at [701, 434] on icon "Rewind 5 seconds" at bounding box center [708, 437] width 21 height 24
click at [768, 434] on icon "Play Audio" at bounding box center [765, 437] width 48 height 48
click at [741, 441] on icon "Play Audio" at bounding box center [765, 437] width 48 height 48
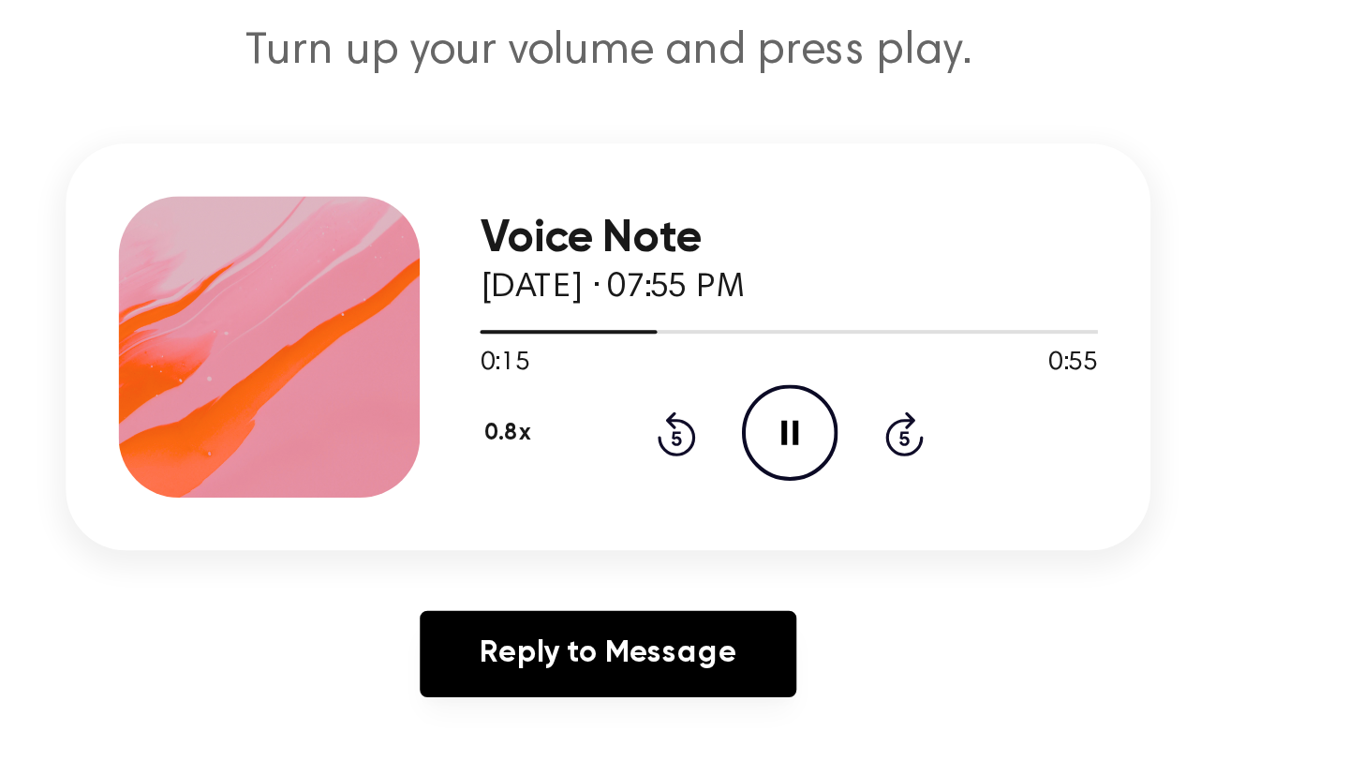
click at [705, 432] on icon at bounding box center [709, 437] width 20 height 22
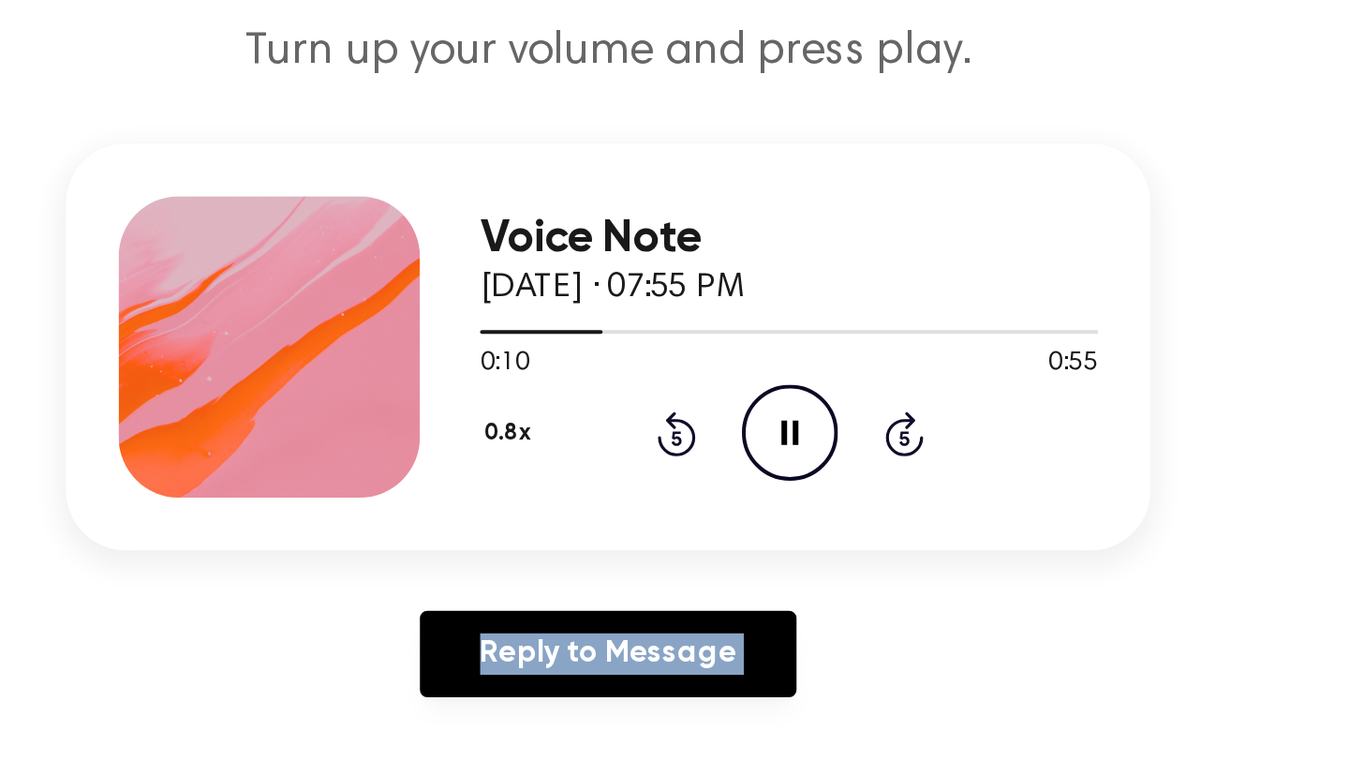
click at [705, 432] on icon at bounding box center [709, 437] width 20 height 22
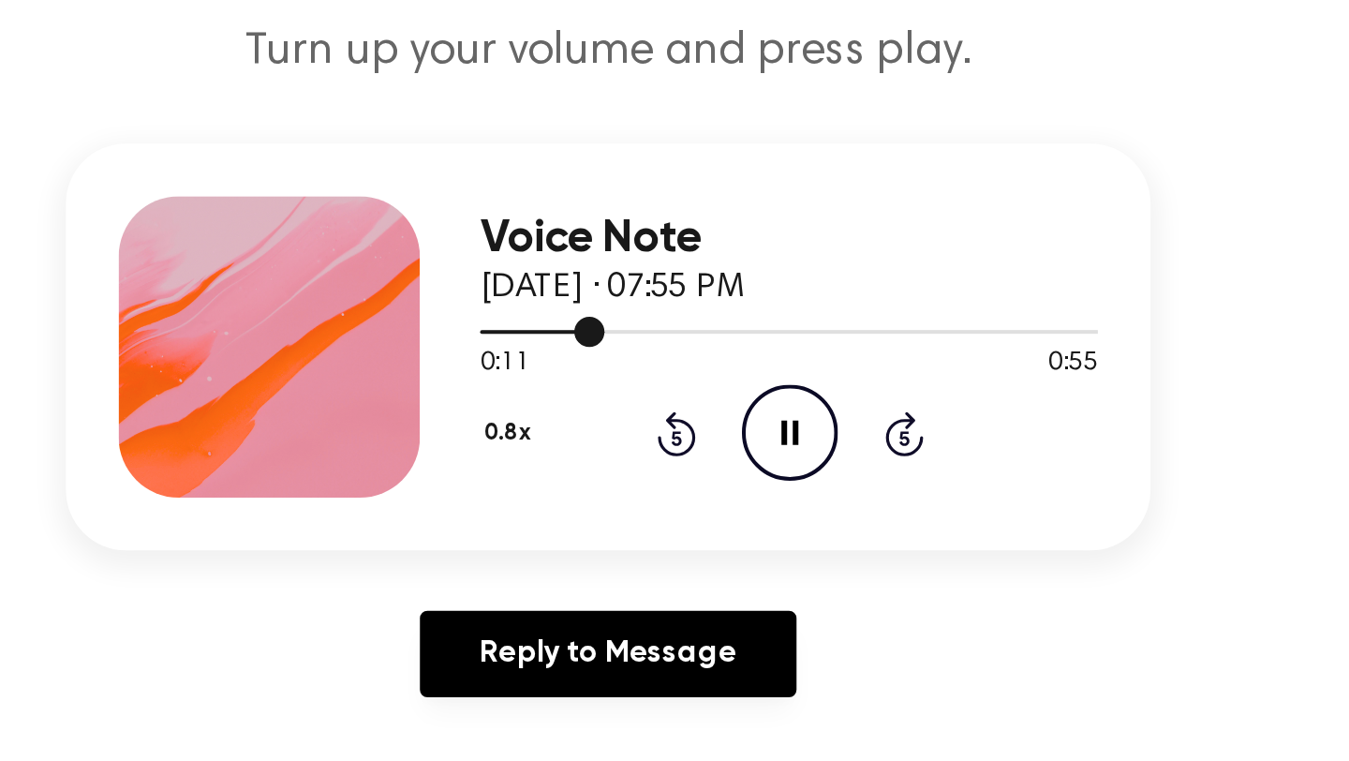
drag, startPoint x: 657, startPoint y: 388, endPoint x: 631, endPoint y: 388, distance: 25.3
click at [631, 388] on div at bounding box center [764, 385] width 307 height 15
drag, startPoint x: 911, startPoint y: 386, endPoint x: 639, endPoint y: 387, distance: 271.7
click at [639, 387] on div at bounding box center [764, 387] width 307 height 2
click at [762, 447] on icon "Play Audio" at bounding box center [765, 437] width 48 height 48
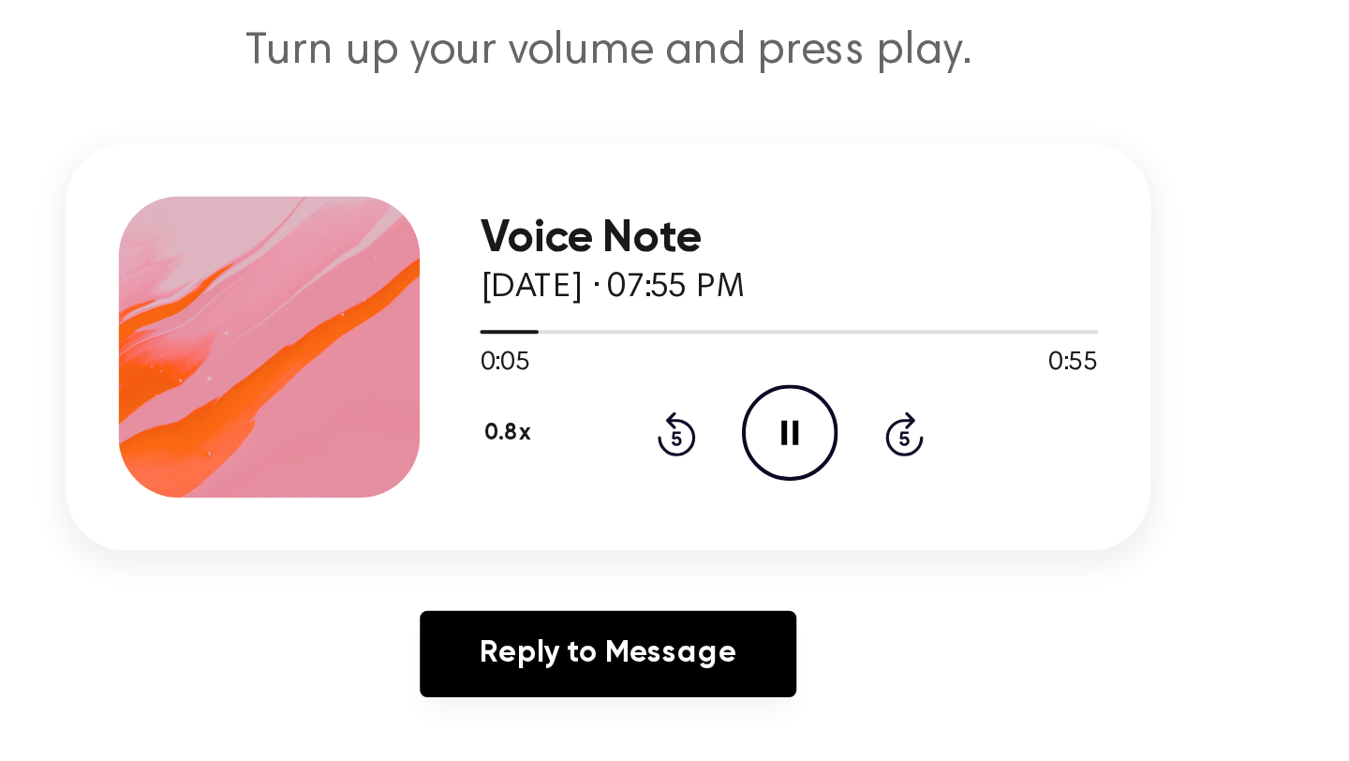
click at [631, 442] on button "0.8x" at bounding box center [627, 438] width 32 height 32
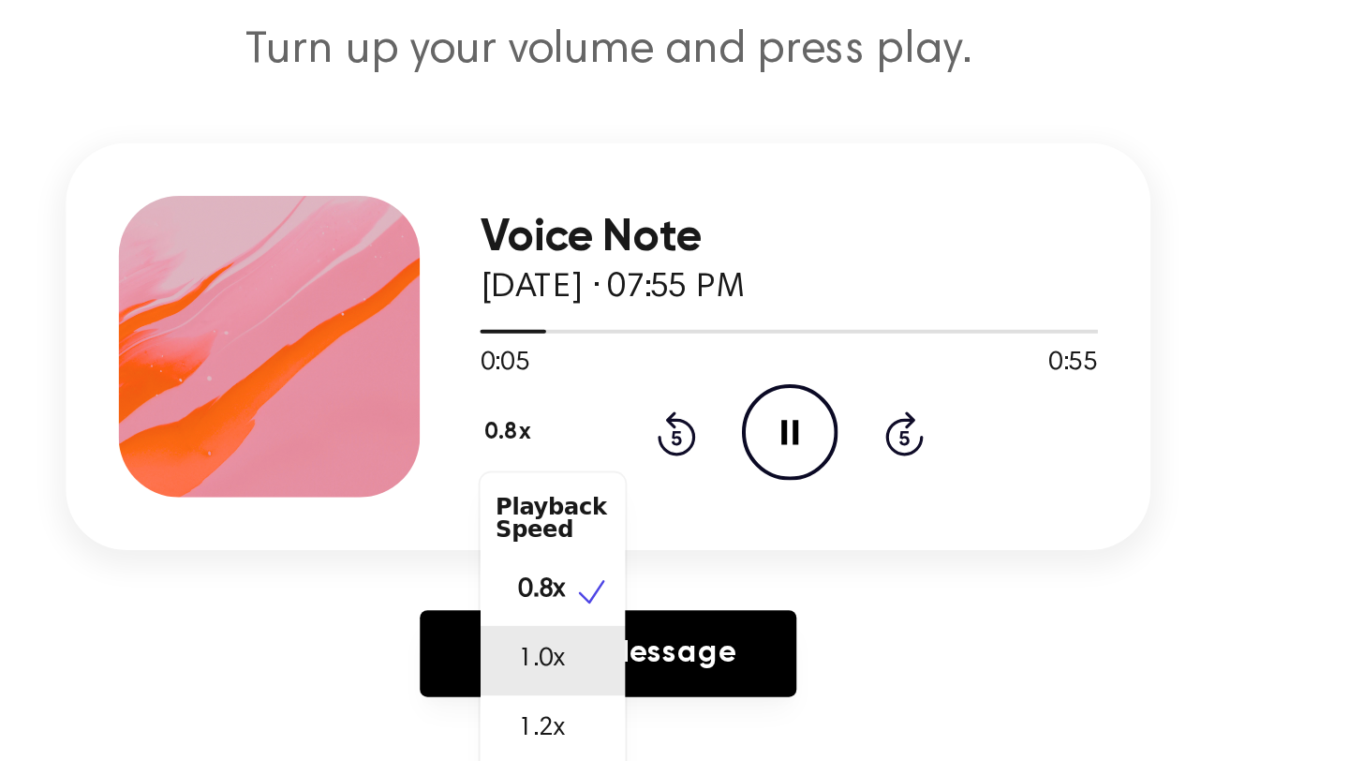
click at [664, 550] on div "1.0x" at bounding box center [647, 550] width 72 height 35
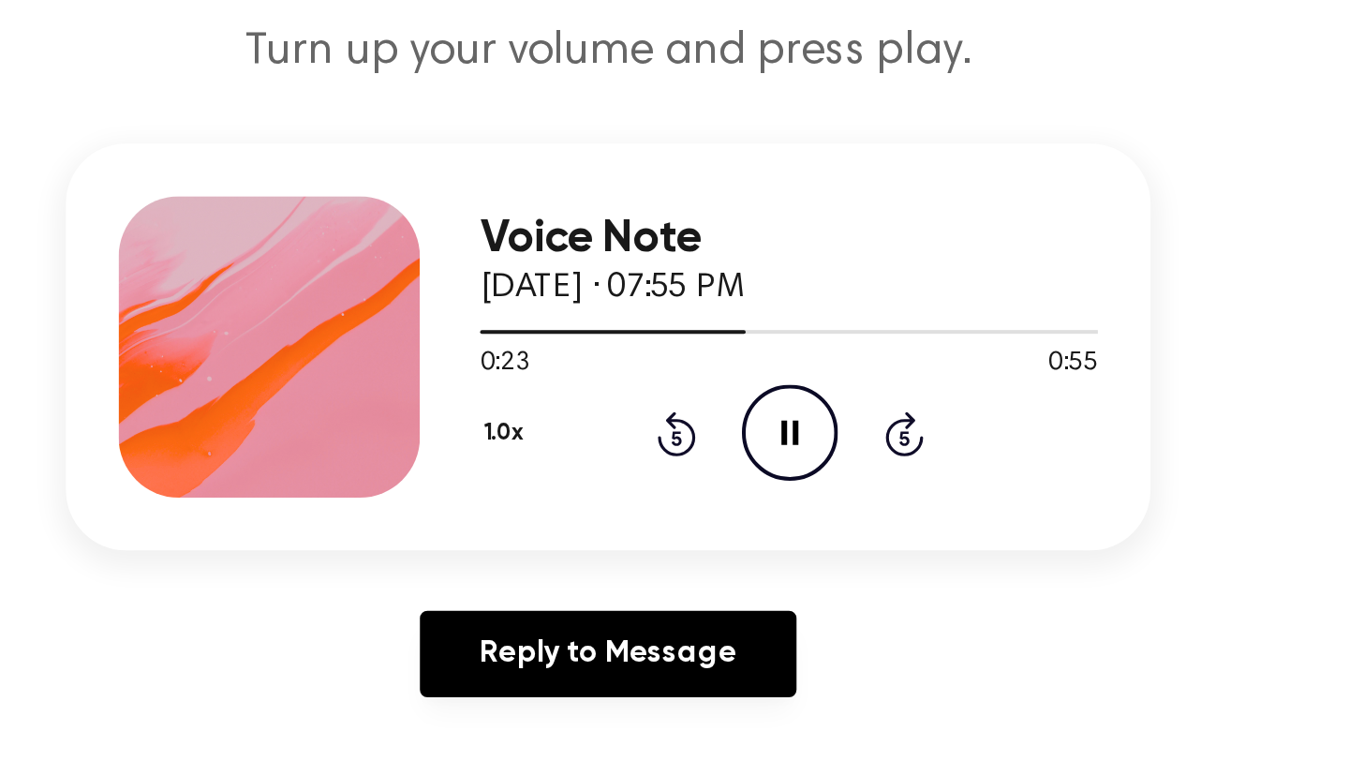
click at [712, 448] on icon at bounding box center [709, 437] width 20 height 22
click at [707, 436] on icon at bounding box center [707, 439] width 5 height 7
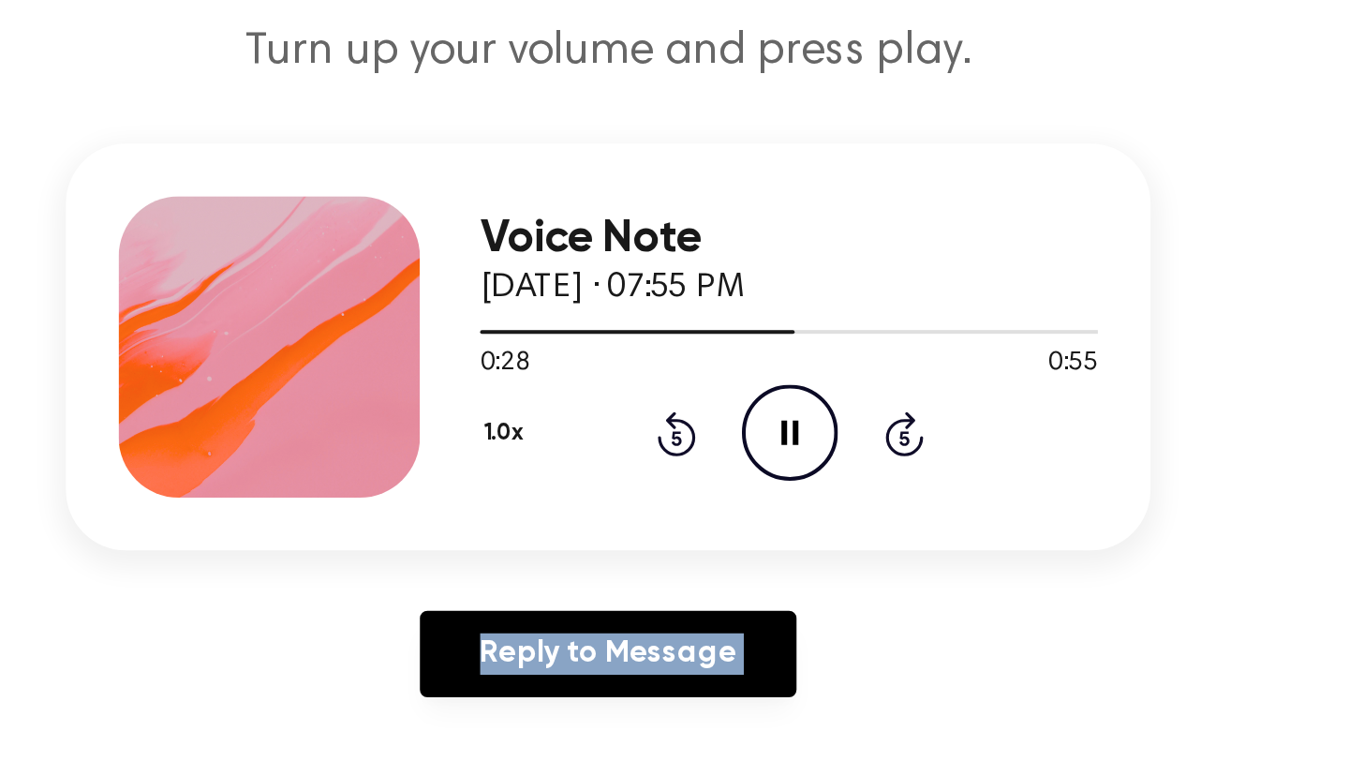
click at [707, 436] on icon at bounding box center [707, 439] width 5 height 7
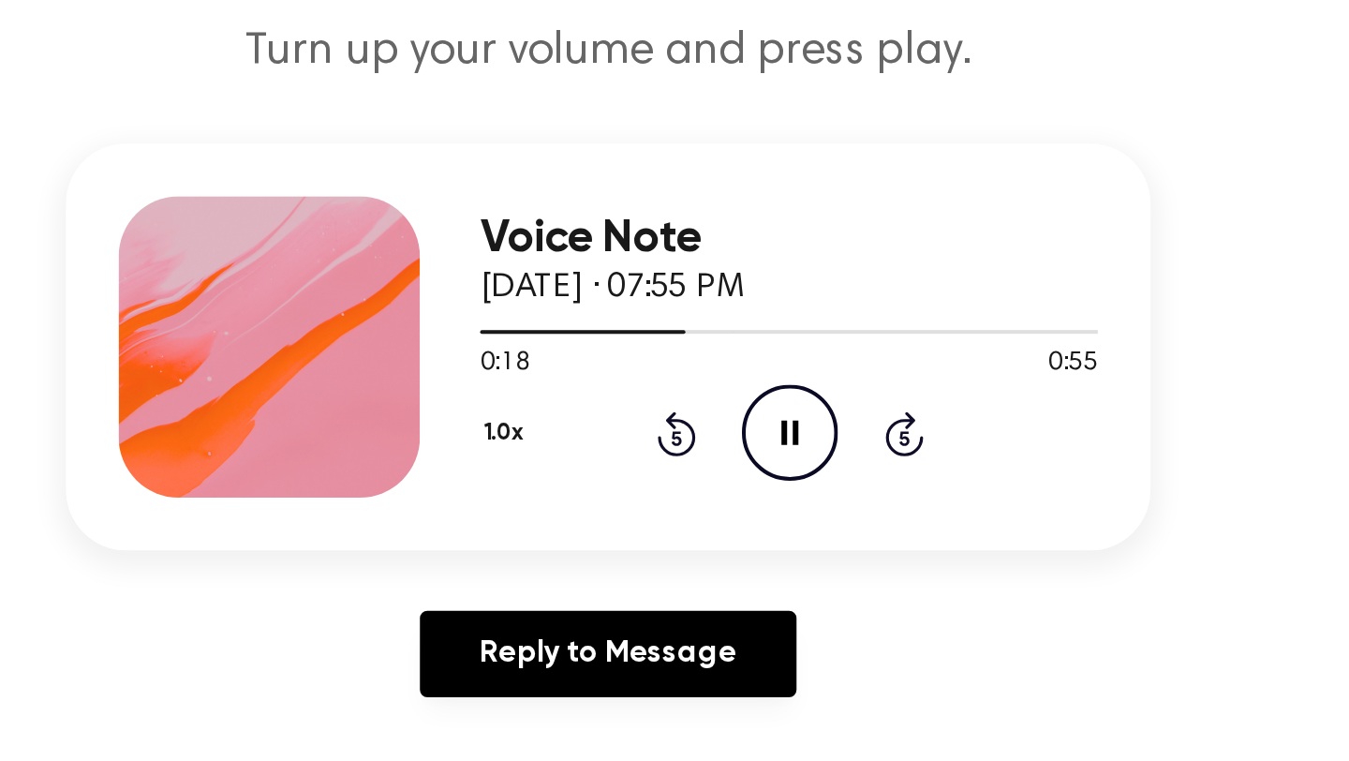
click at [698, 423] on div "1.0x Rewind 5 seconds Pause Audio Skip 5 seconds" at bounding box center [764, 437] width 307 height 48
click at [705, 433] on icon at bounding box center [709, 437] width 20 height 22
click at [696, 438] on div "1.0x Rewind 5 seconds Pause Audio Skip 5 seconds" at bounding box center [764, 437] width 307 height 48
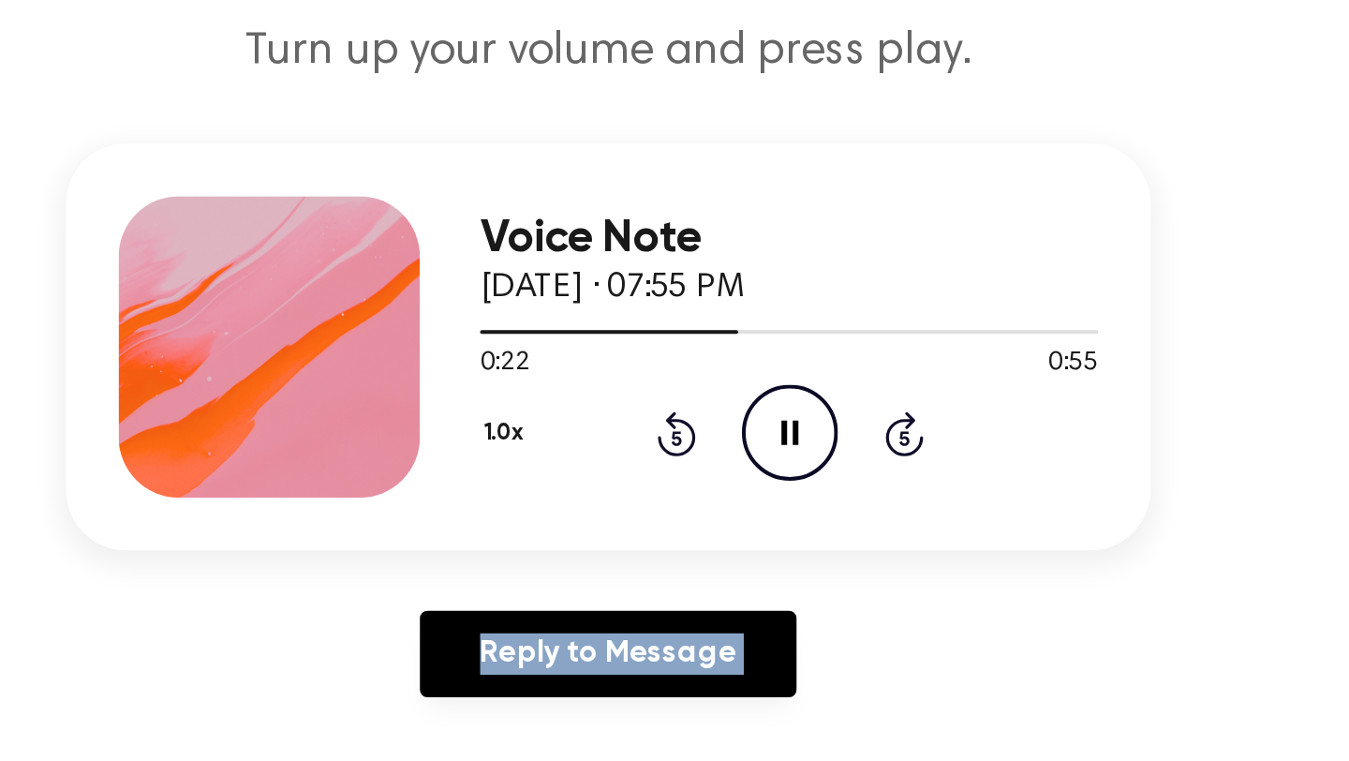
click at [696, 438] on div "1.0x Rewind 5 seconds Pause Audio Skip 5 seconds" at bounding box center [764, 437] width 307 height 48
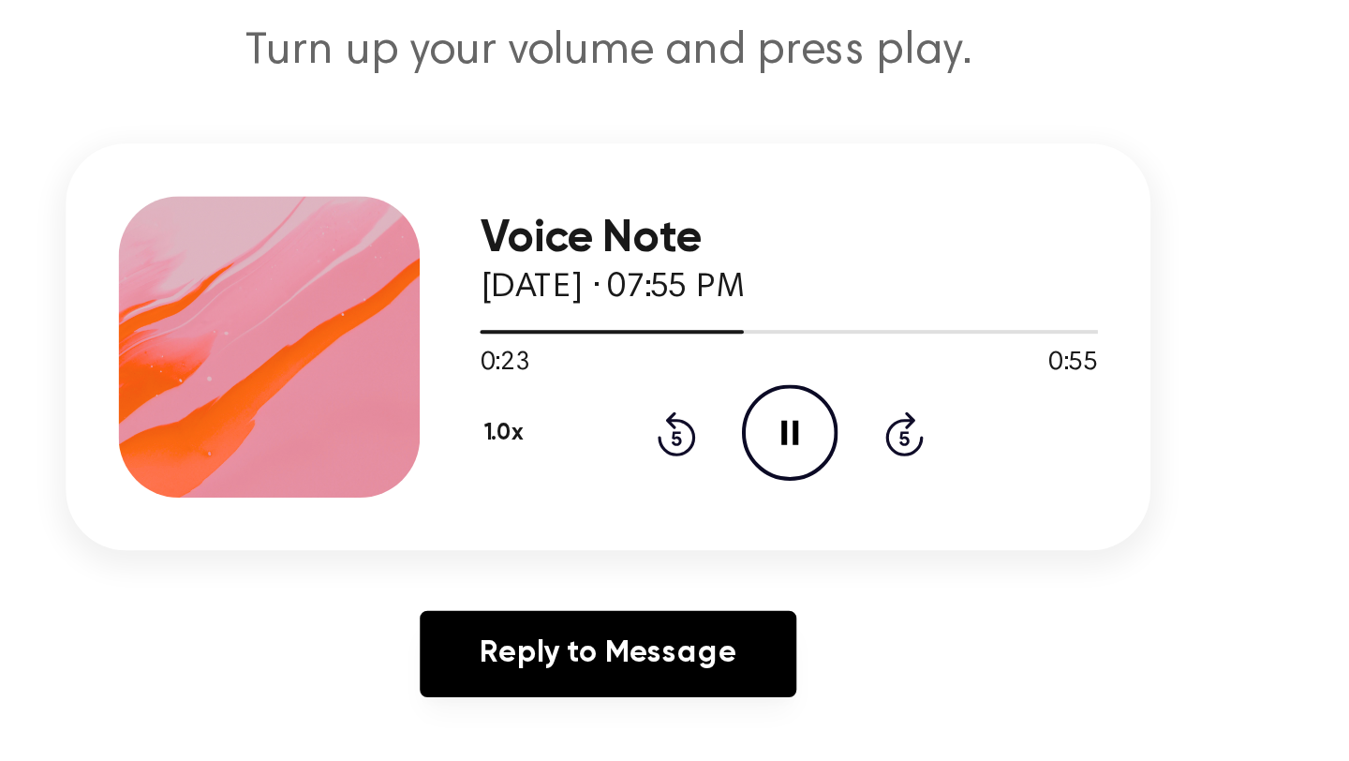
click at [705, 438] on icon "Rewind 5 seconds" at bounding box center [708, 437] width 21 height 24
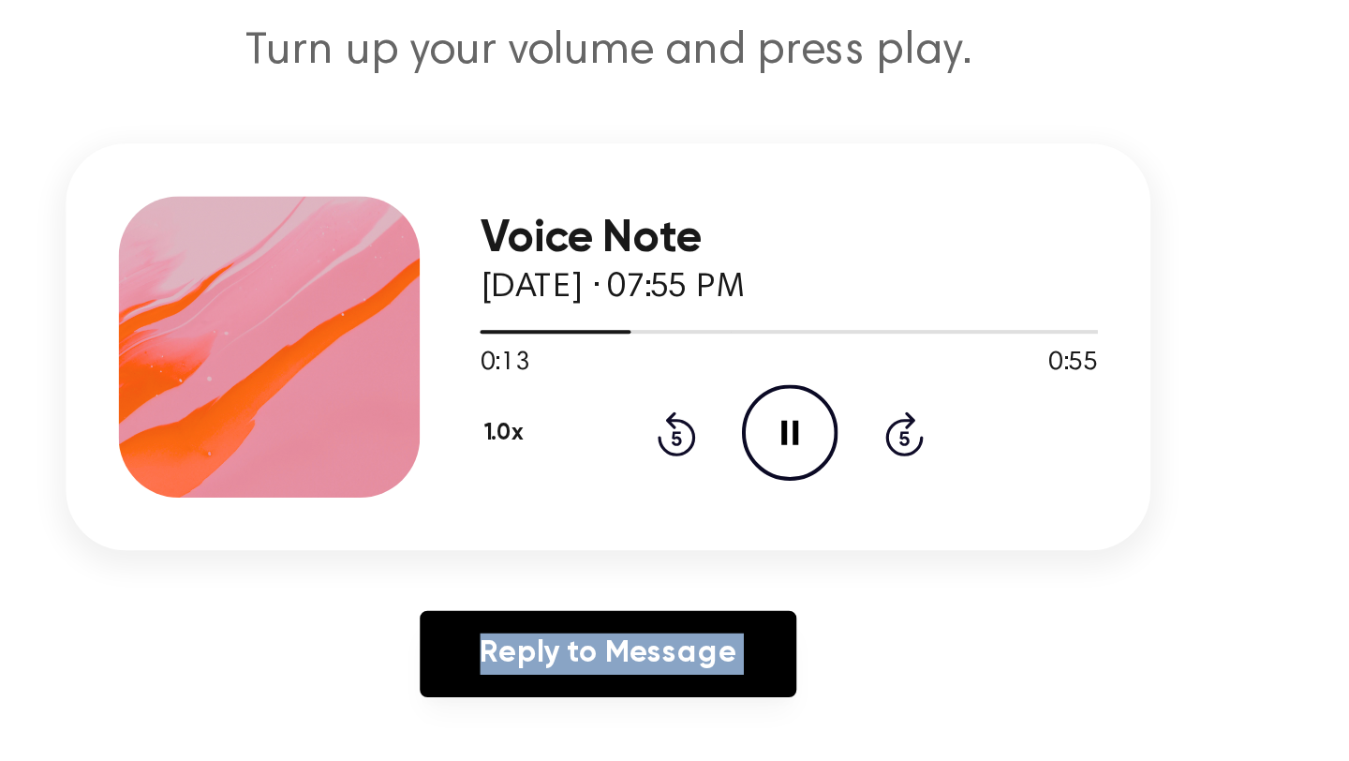
click at [705, 438] on icon "Rewind 5 seconds" at bounding box center [708, 437] width 21 height 24
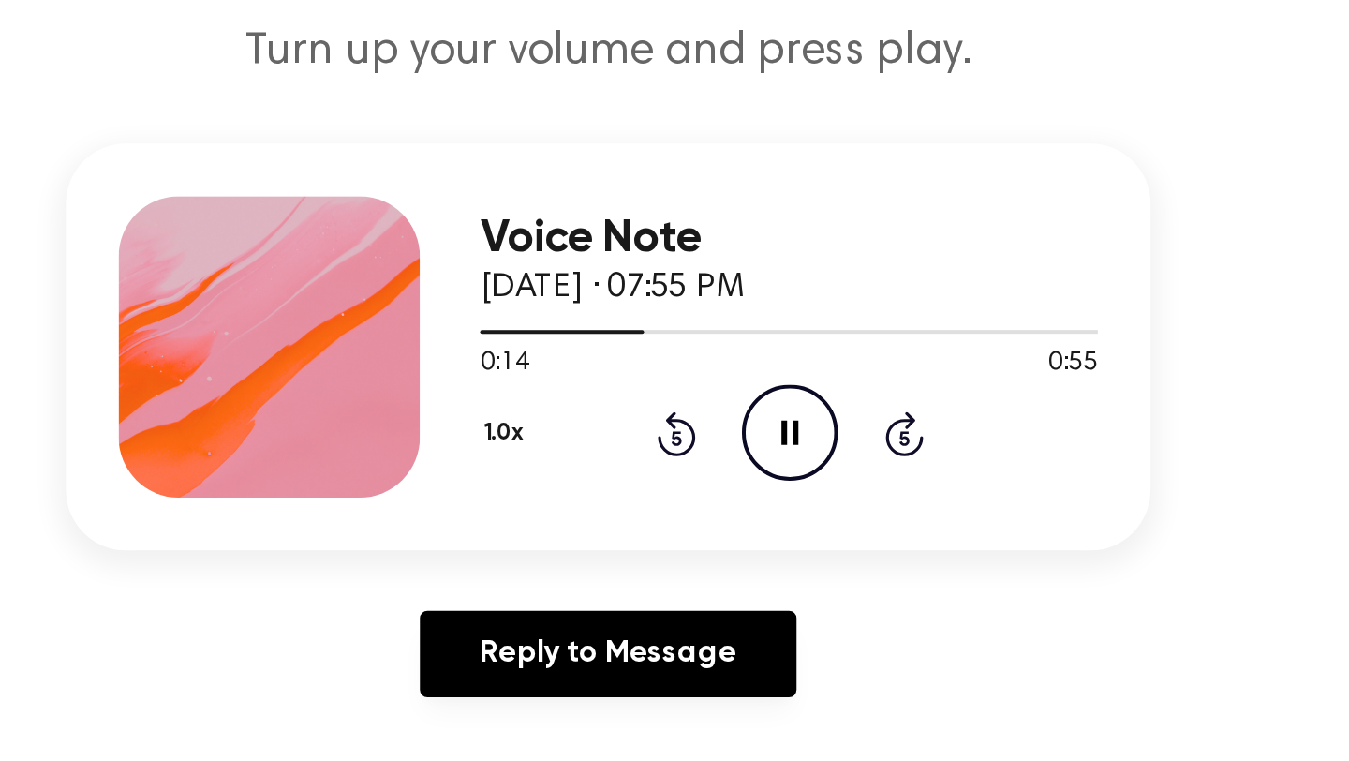
click at [706, 440] on icon "Rewind 5 seconds" at bounding box center [708, 437] width 21 height 24
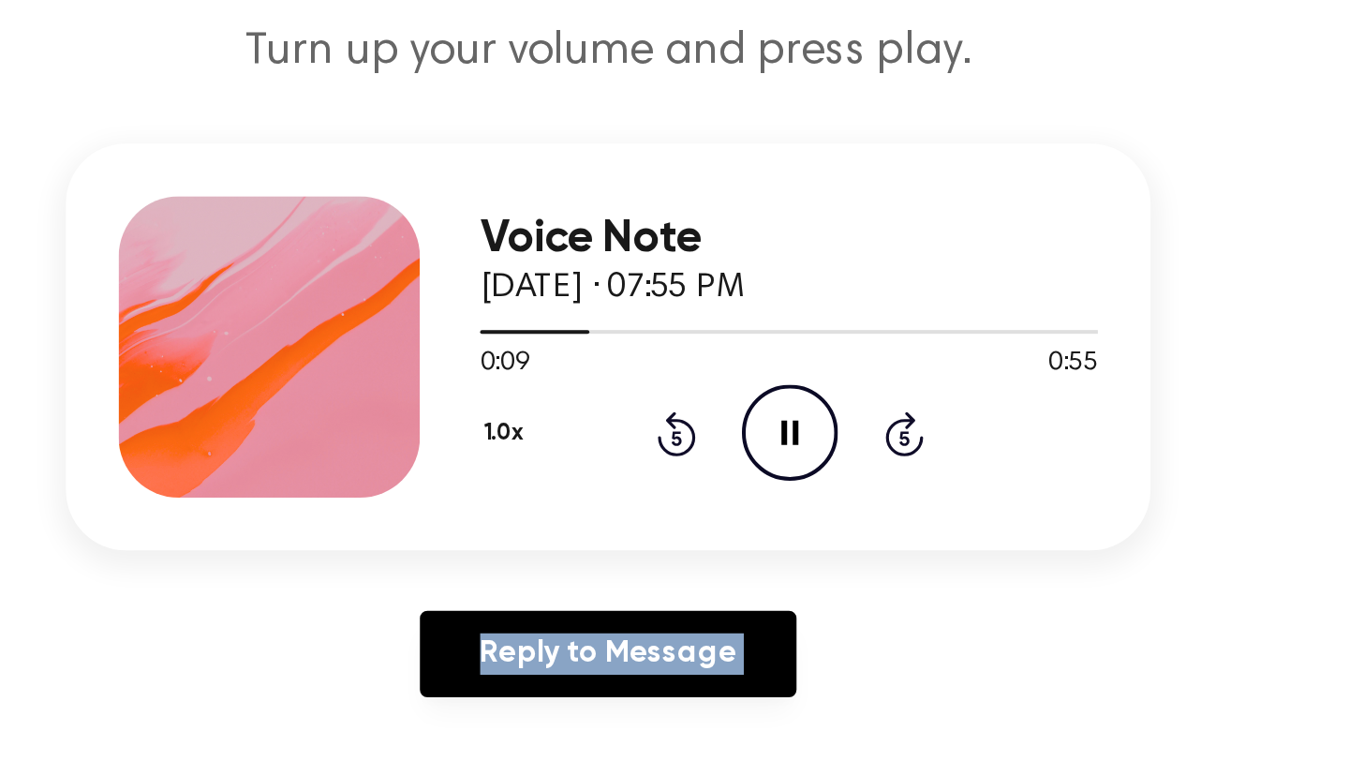
click at [706, 440] on icon "Rewind 5 seconds" at bounding box center [708, 437] width 21 height 24
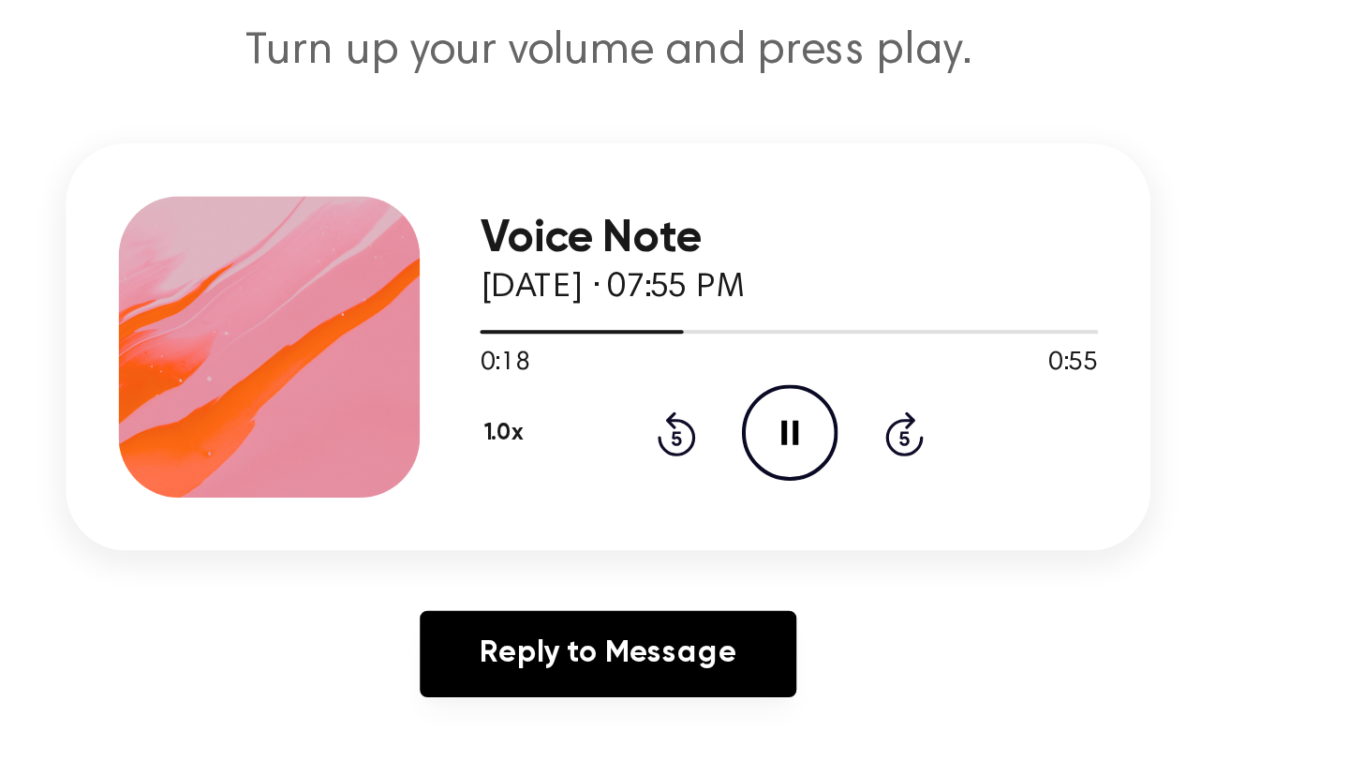
click at [768, 431] on icon "Pause Audio" at bounding box center [765, 437] width 48 height 48
drag, startPoint x: 792, startPoint y: 389, endPoint x: 642, endPoint y: 388, distance: 149.9
click at [642, 389] on div at bounding box center [764, 385] width 307 height 15
click at [760, 445] on icon "Play Audio" at bounding box center [765, 437] width 48 height 48
click at [716, 440] on icon at bounding box center [709, 437] width 20 height 22
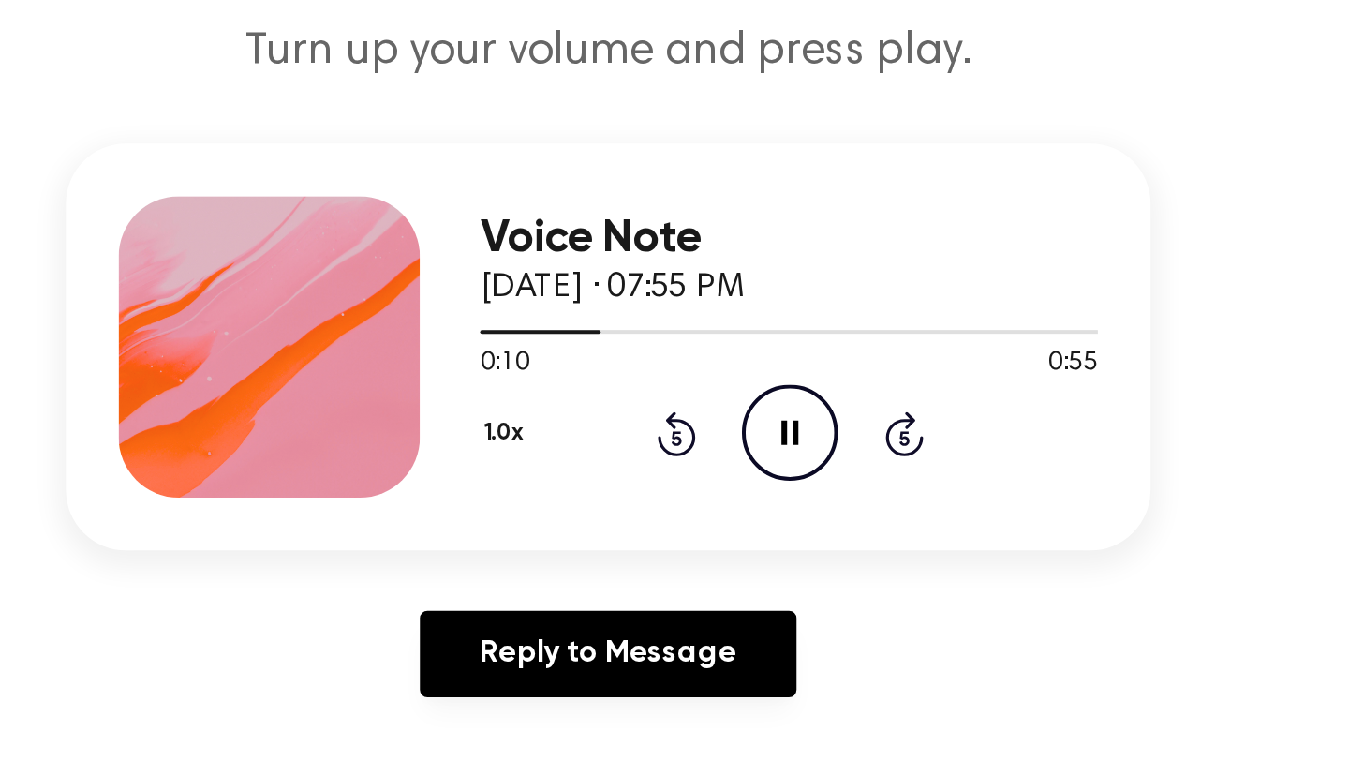
click at [716, 440] on icon at bounding box center [709, 437] width 20 height 22
click at [700, 436] on icon "Rewind 5 seconds" at bounding box center [708, 437] width 21 height 24
click at [700, 435] on icon "Rewind 5 seconds" at bounding box center [708, 437] width 21 height 24
click at [707, 440] on icon "Rewind 5 seconds" at bounding box center [708, 437] width 21 height 24
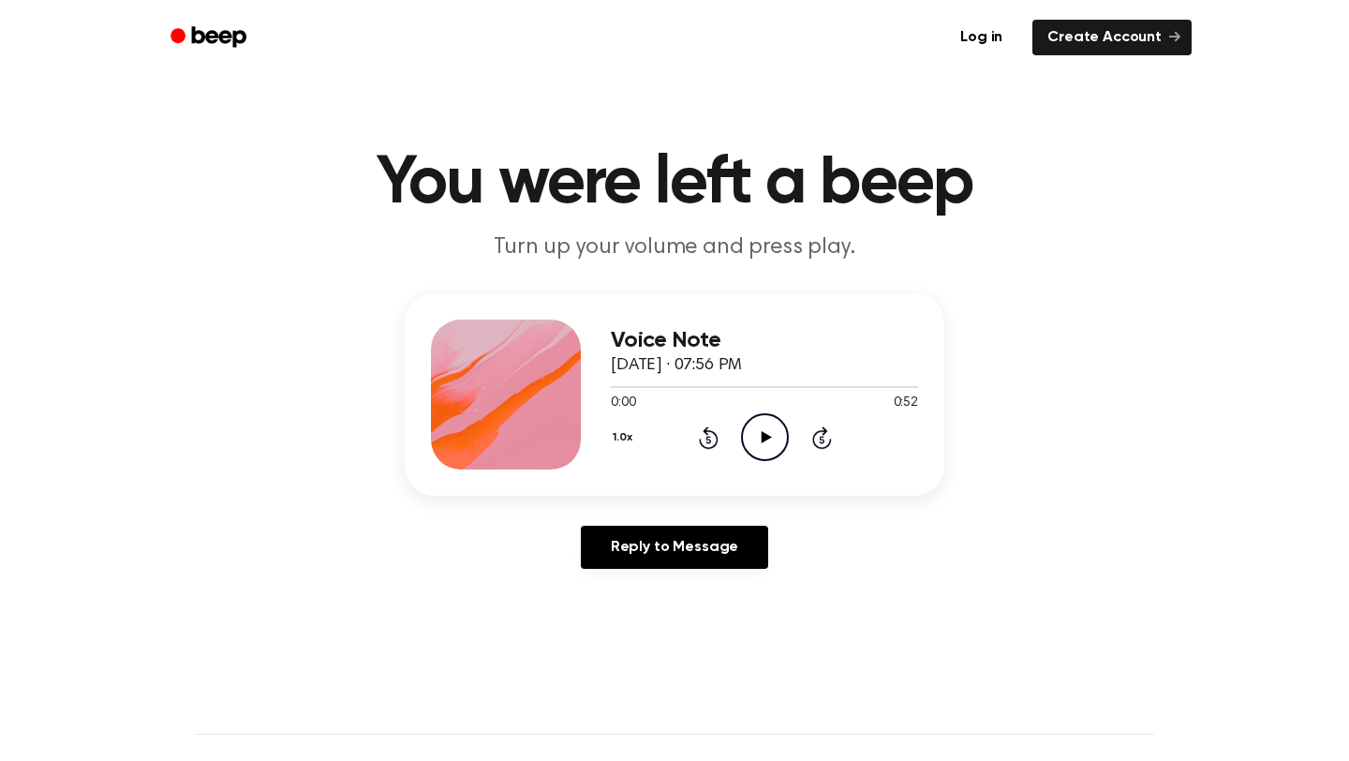
click at [749, 438] on icon "Play Audio" at bounding box center [765, 437] width 48 height 48
click at [708, 433] on icon "Rewind 5 seconds" at bounding box center [708, 437] width 21 height 24
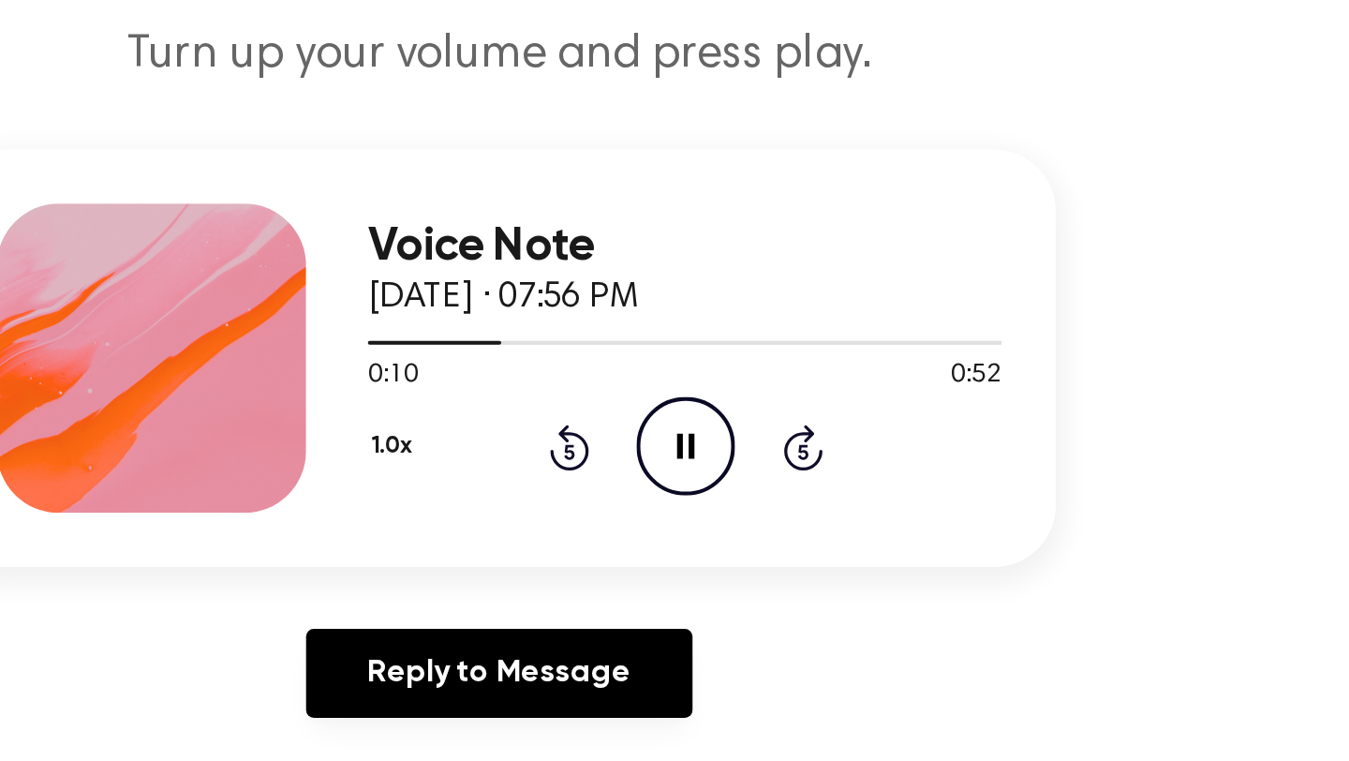
click at [726, 438] on div "1.0x Rewind 5 seconds Pause Audio Skip 5 seconds" at bounding box center [764, 437] width 307 height 48
click at [714, 438] on icon "Rewind 5 seconds" at bounding box center [708, 437] width 21 height 24
click at [714, 437] on icon "Rewind 5 seconds" at bounding box center [708, 437] width 21 height 24
click at [709, 425] on icon "Rewind 5 seconds" at bounding box center [708, 437] width 21 height 24
click at [709, 428] on icon "Rewind 5 seconds" at bounding box center [708, 437] width 21 height 24
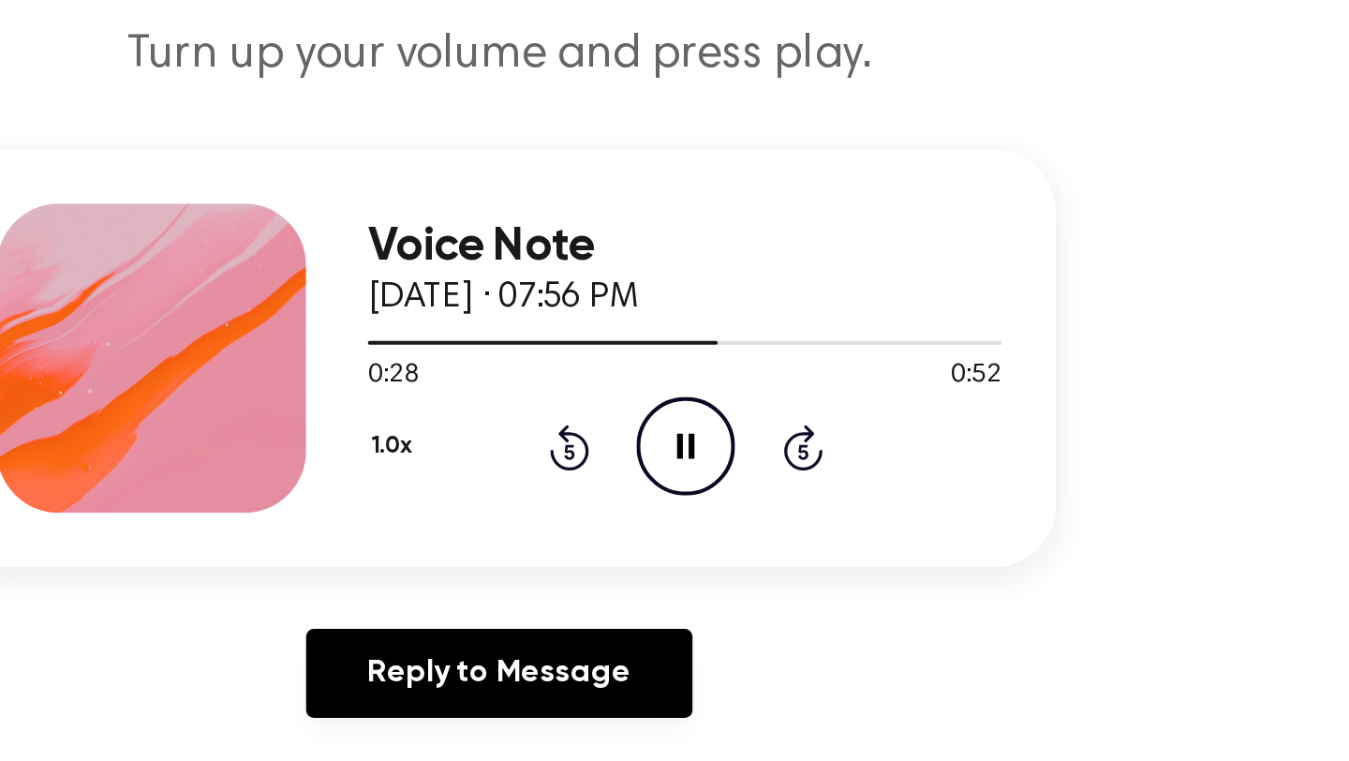
click at [709, 448] on icon at bounding box center [709, 437] width 20 height 22
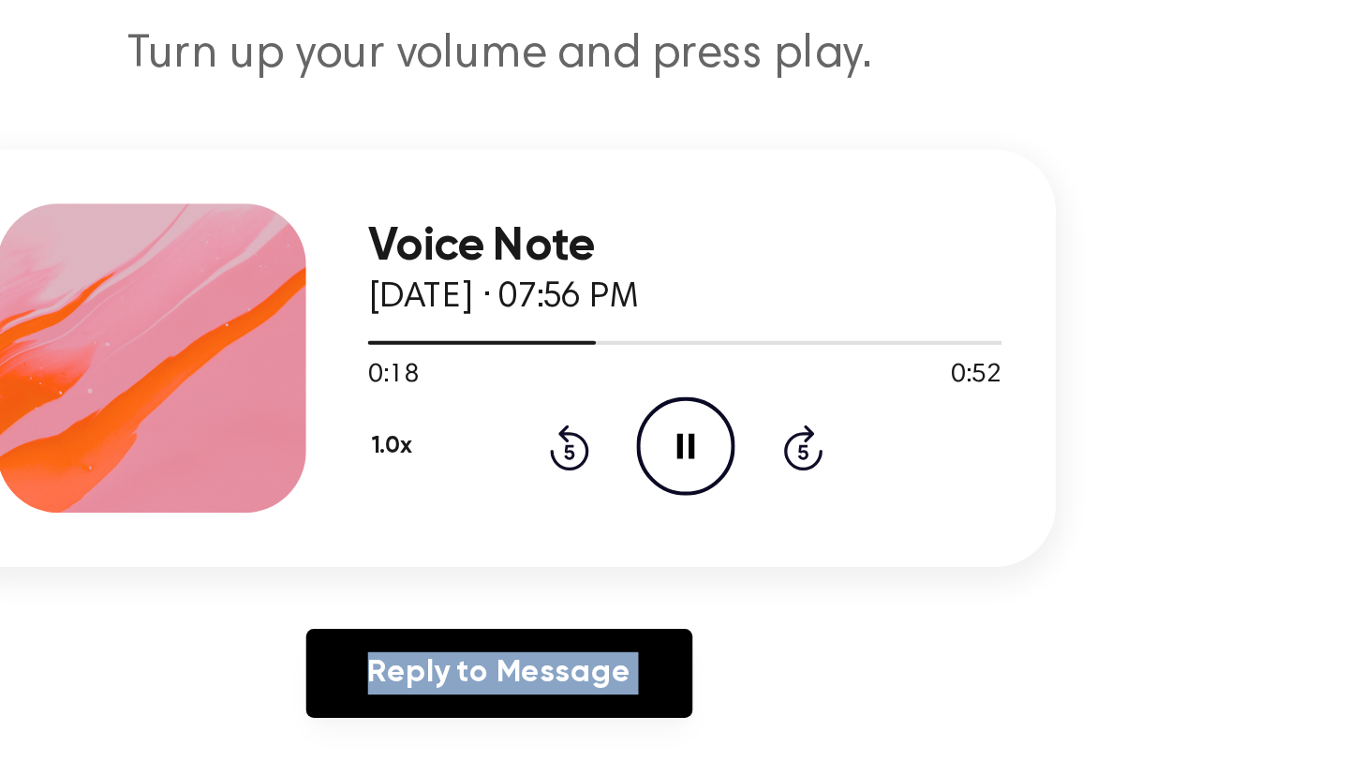
click at [709, 448] on icon at bounding box center [709, 437] width 20 height 22
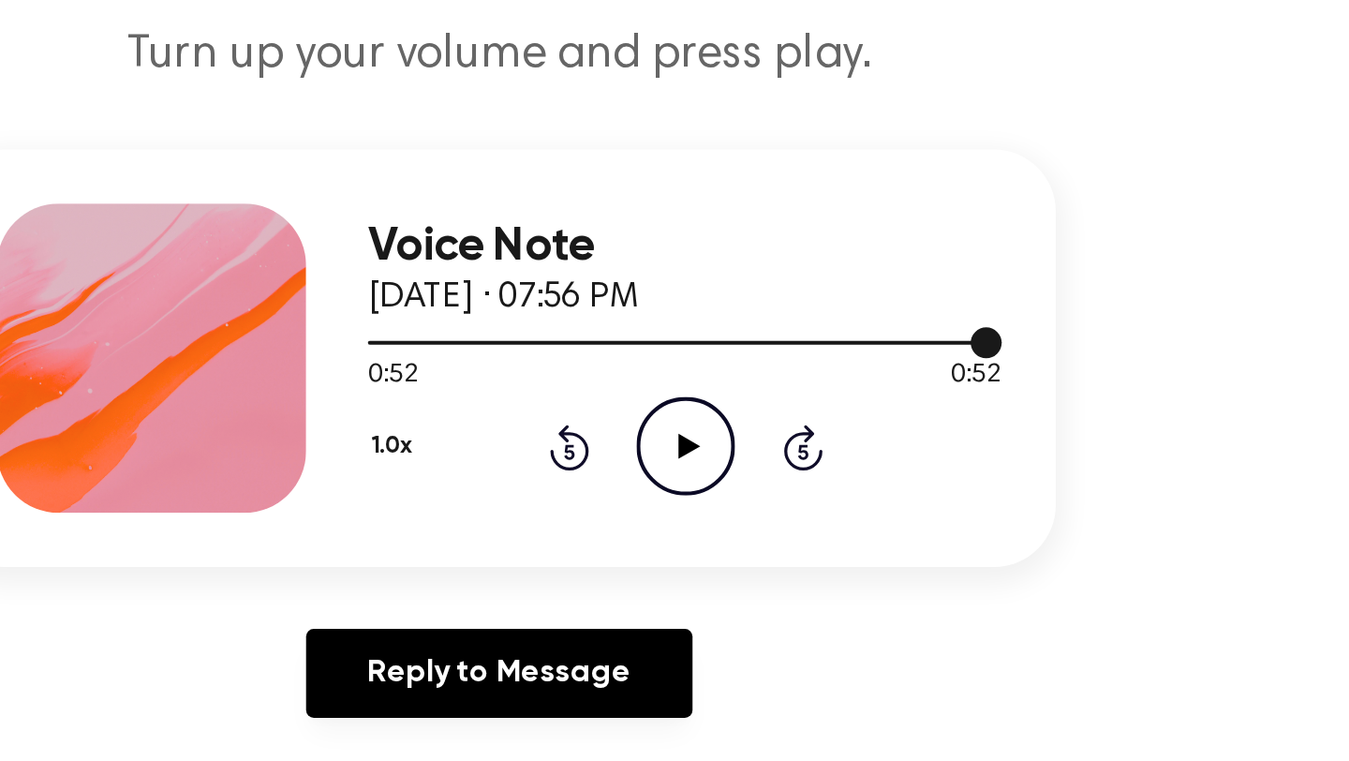
click at [765, 384] on div at bounding box center [764, 385] width 307 height 15
click at [758, 431] on icon "Play Audio" at bounding box center [765, 437] width 48 height 48
click at [710, 387] on div at bounding box center [698, 387] width 175 height 2
click at [749, 439] on icon "Pause Audio" at bounding box center [765, 437] width 48 height 48
click at [746, 443] on icon "Play Audio" at bounding box center [765, 437] width 48 height 48
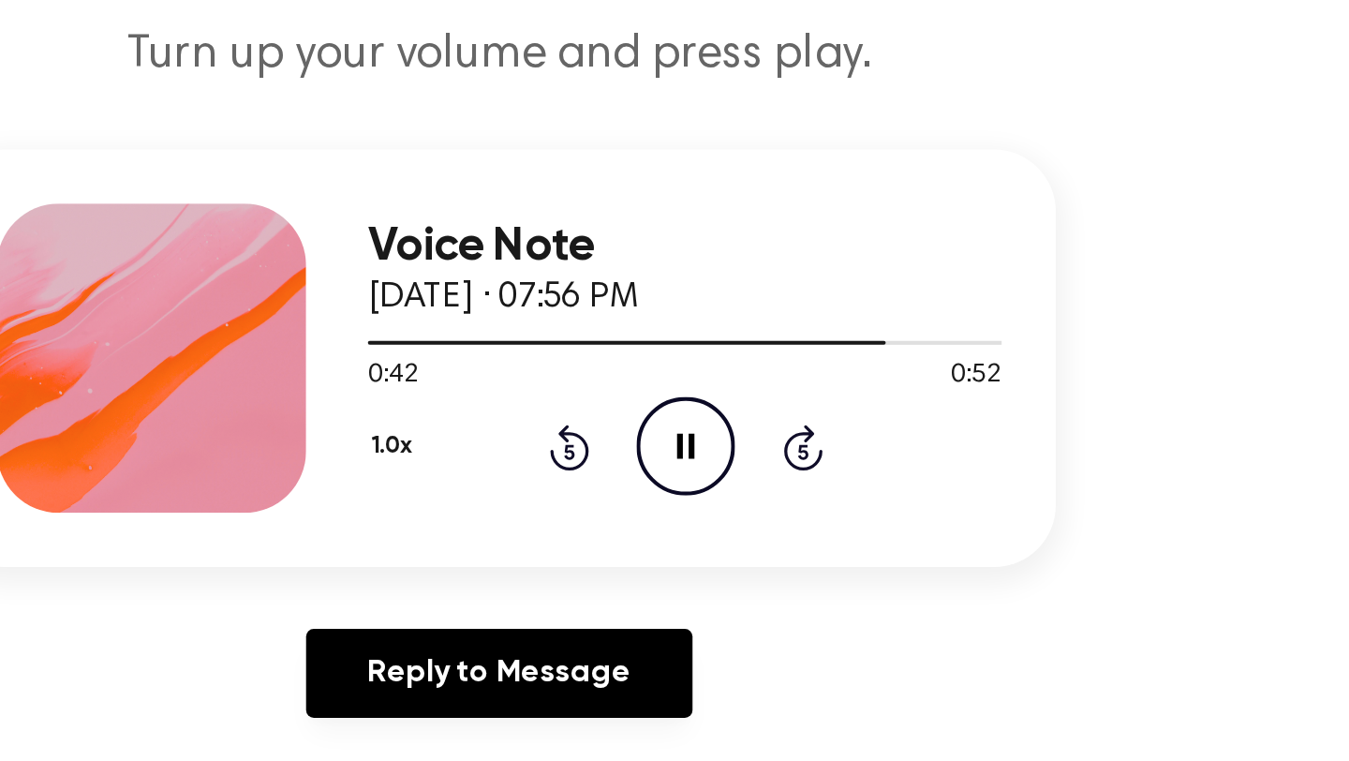
click at [773, 450] on icon "Pause Audio" at bounding box center [765, 437] width 48 height 48
click at [688, 385] on div at bounding box center [764, 385] width 307 height 15
click at [728, 423] on div "1.0x Rewind 5 seconds Play Audio Skip 5 seconds" at bounding box center [764, 437] width 307 height 48
click at [749, 427] on icon "Play Audio" at bounding box center [765, 437] width 48 height 48
click at [742, 387] on div at bounding box center [764, 387] width 307 height 2
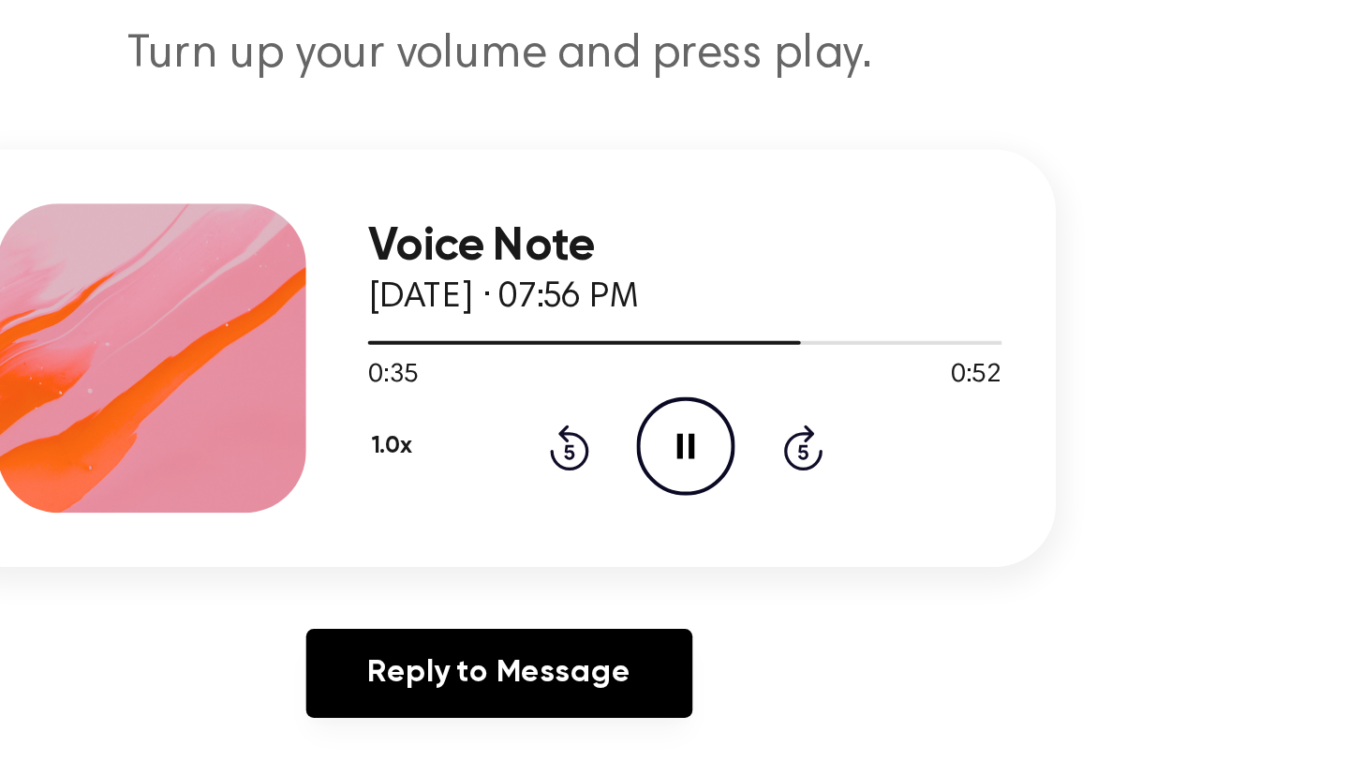
click at [763, 448] on icon "Pause Audio" at bounding box center [765, 437] width 48 height 48
click at [741, 441] on icon "Play Audio" at bounding box center [765, 437] width 48 height 48
click at [753, 429] on icon "Pause Audio" at bounding box center [765, 437] width 48 height 48
click at [753, 429] on icon "Play Audio" at bounding box center [765, 437] width 48 height 48
click at [821, 390] on div at bounding box center [764, 385] width 307 height 15
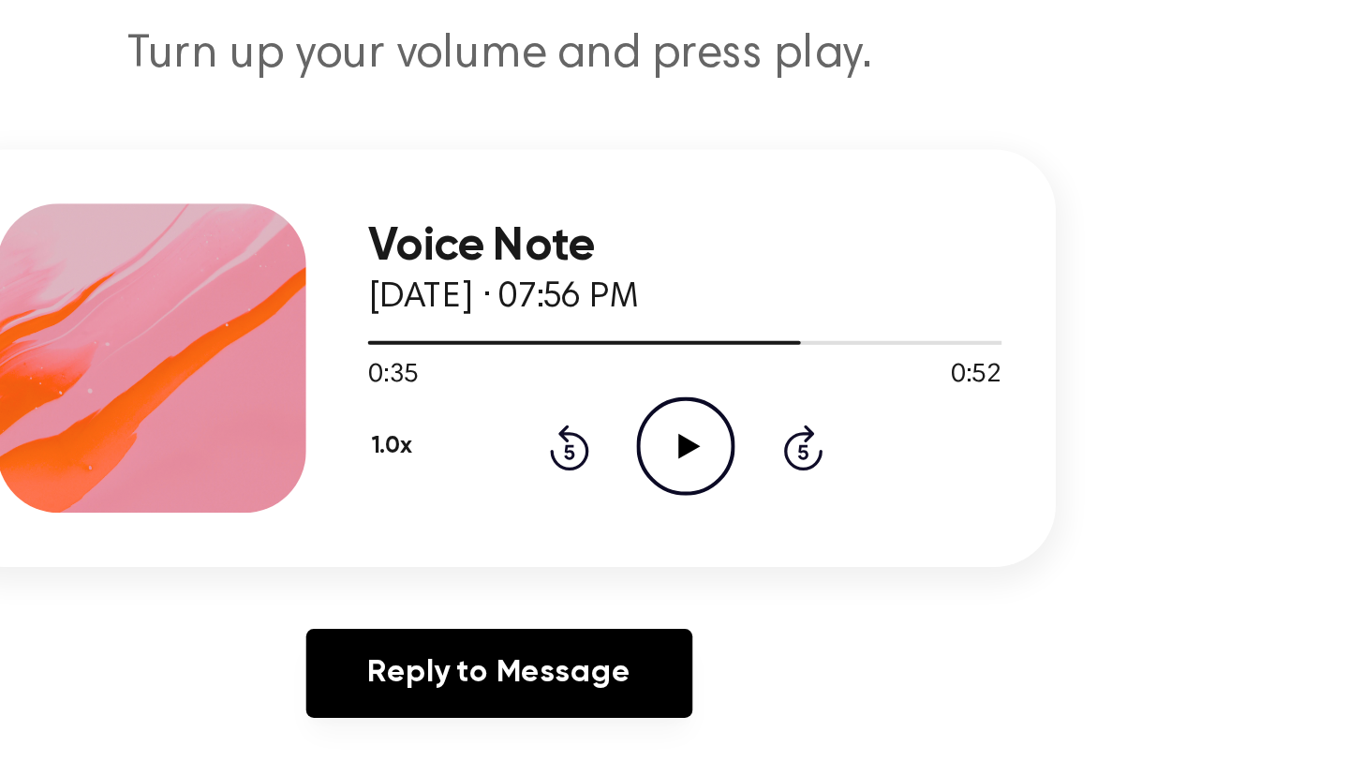
click at [772, 417] on icon "Play Audio" at bounding box center [765, 437] width 48 height 48
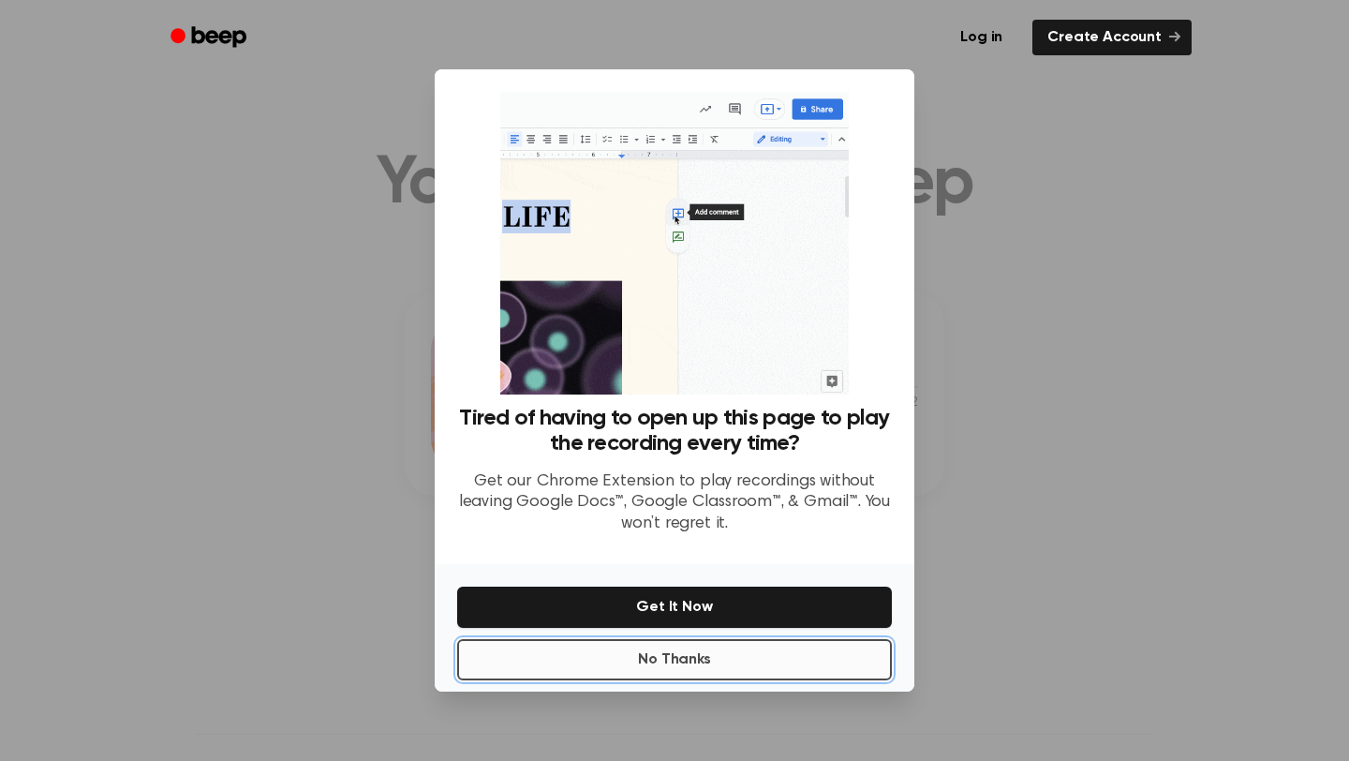
click at [705, 642] on button "No Thanks" at bounding box center [674, 659] width 435 height 41
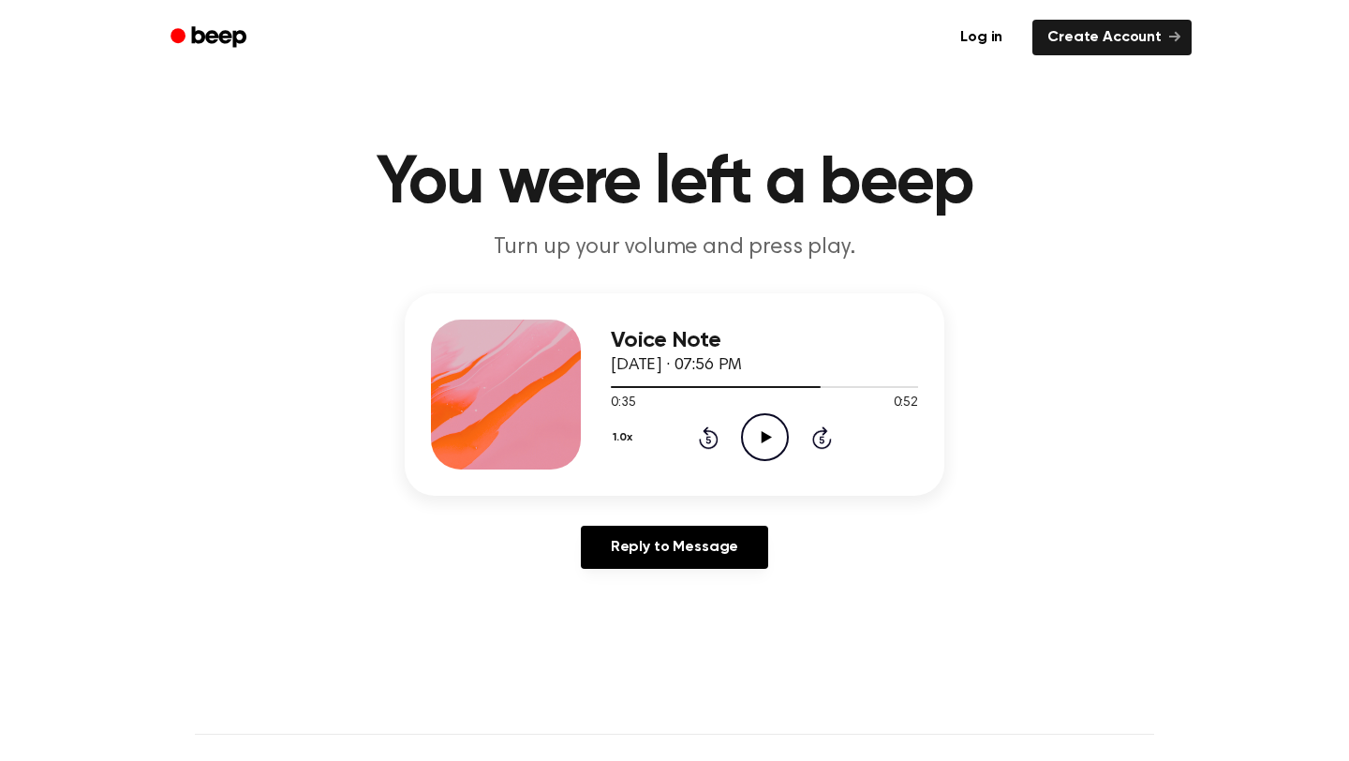
click at [749, 453] on circle at bounding box center [765, 437] width 46 height 46
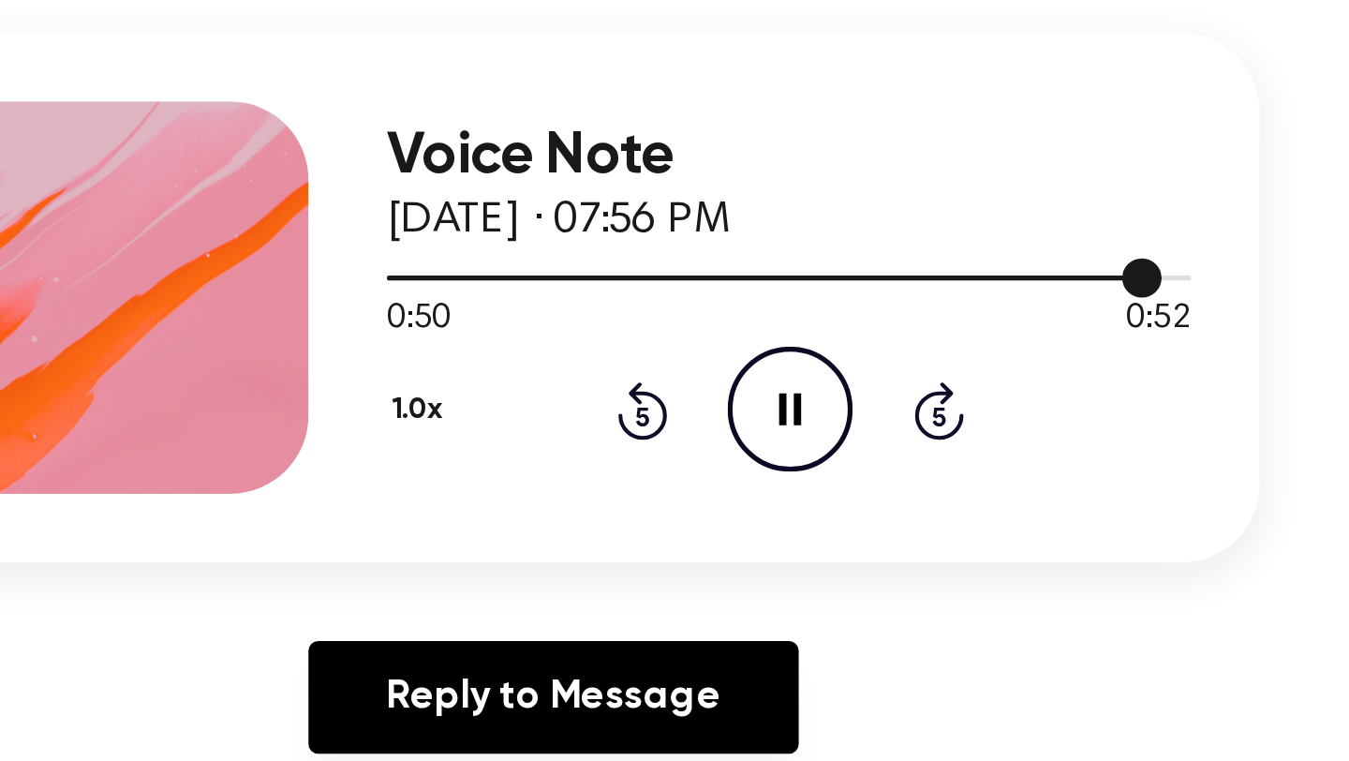
click at [865, 387] on div at bounding box center [759, 387] width 296 height 2
click at [824, 386] on div at bounding box center [753, 387] width 284 height 2
click at [748, 430] on icon "Pause Audio" at bounding box center [765, 437] width 48 height 48
click at [750, 447] on icon "Play Audio" at bounding box center [765, 437] width 48 height 48
click at [750, 447] on icon "Pause Audio" at bounding box center [765, 437] width 48 height 48
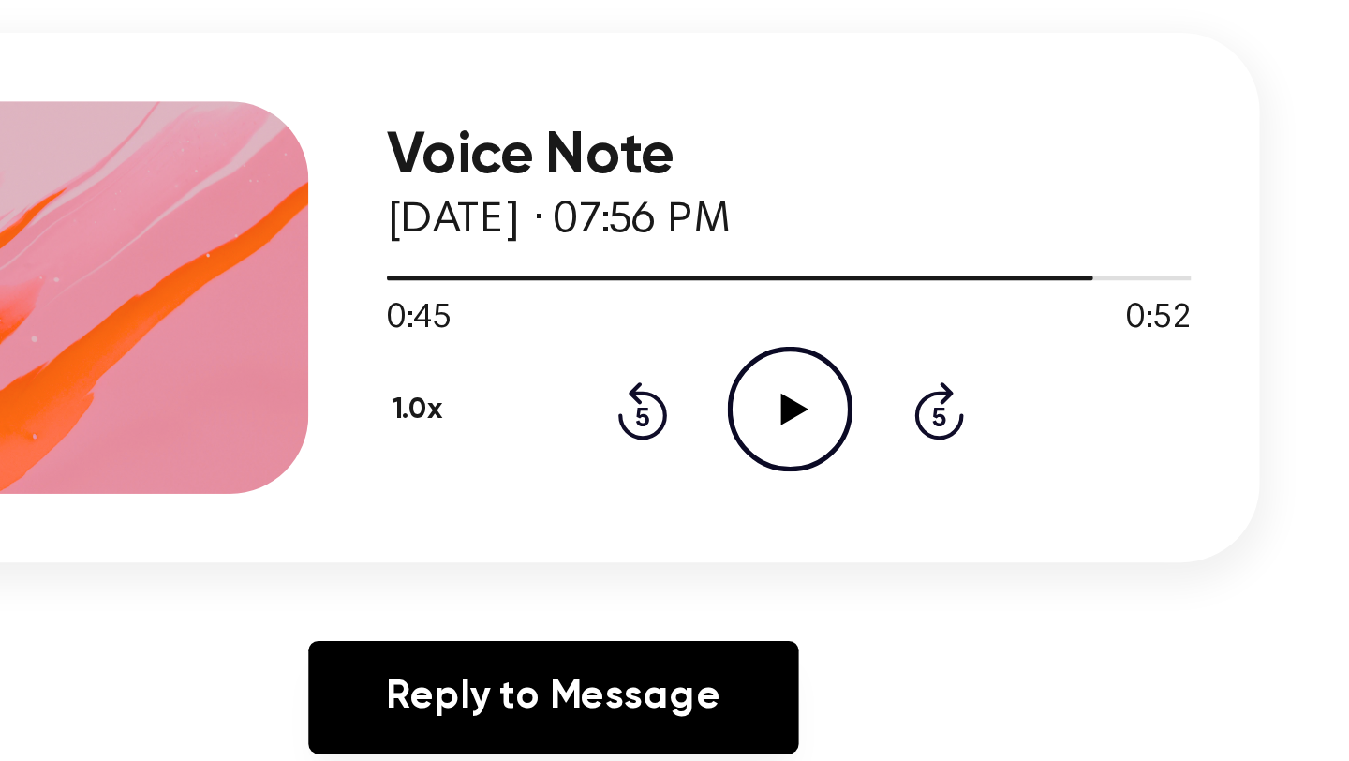
click at [759, 438] on icon "Play Audio" at bounding box center [765, 437] width 48 height 48
click at [759, 438] on icon "Pause Audio" at bounding box center [765, 437] width 48 height 48
click at [747, 423] on icon "Play Audio" at bounding box center [765, 437] width 48 height 48
click at [826, 388] on div at bounding box center [764, 385] width 307 height 15
click at [767, 434] on icon "Play Audio" at bounding box center [765, 437] width 48 height 48
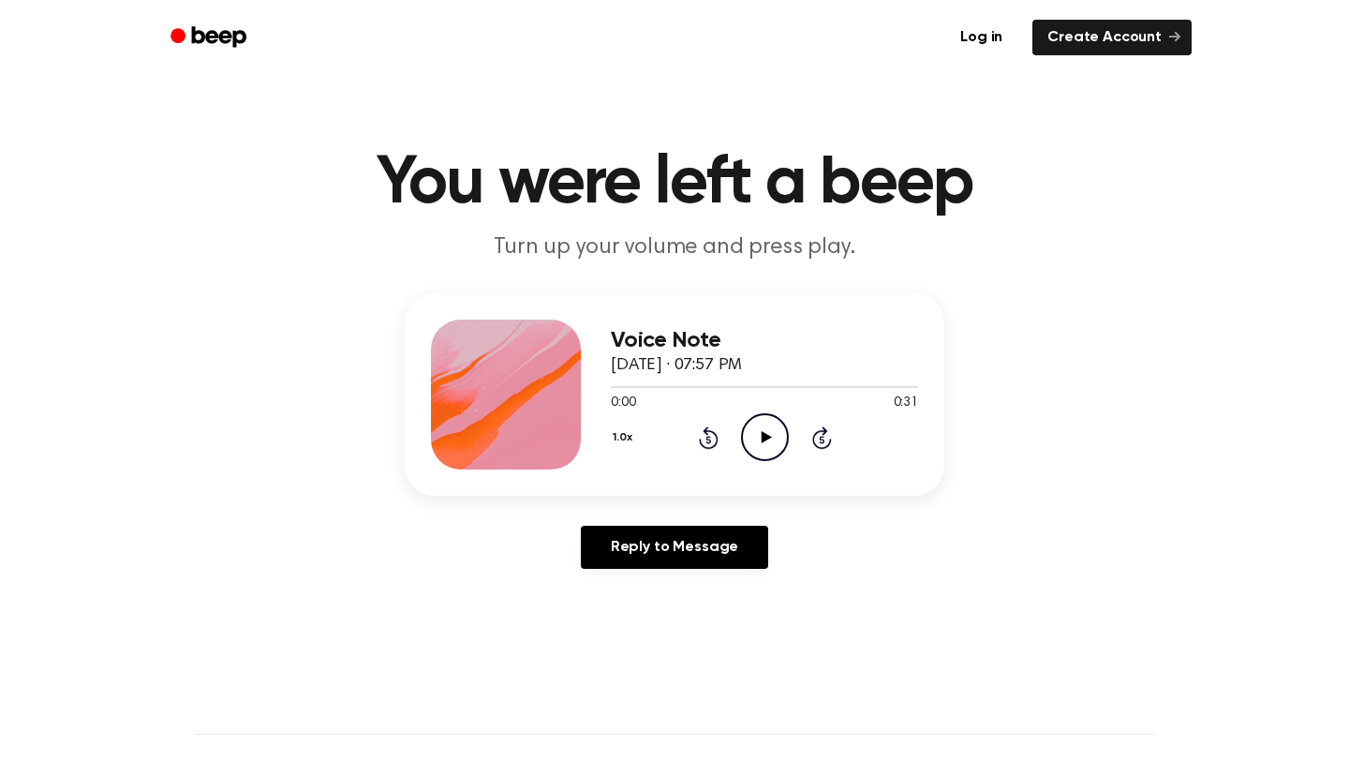
click at [750, 445] on icon "Play Audio" at bounding box center [765, 437] width 48 height 48
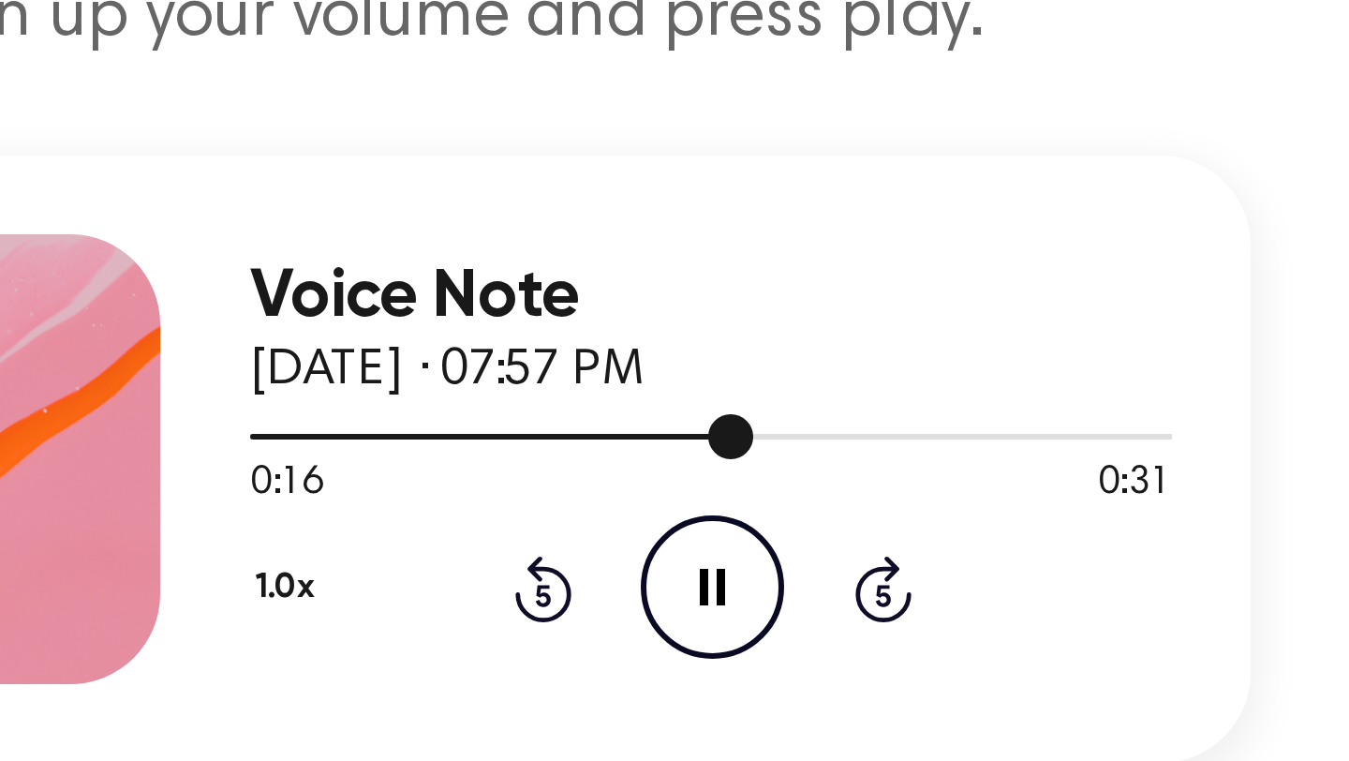
click at [692, 383] on div at bounding box center [764, 385] width 307 height 15
click at [724, 384] on div at bounding box center [764, 385] width 307 height 15
click at [716, 427] on icon "Rewind 5 seconds" at bounding box center [708, 437] width 21 height 24
click at [714, 428] on icon "Rewind 5 seconds" at bounding box center [708, 437] width 21 height 24
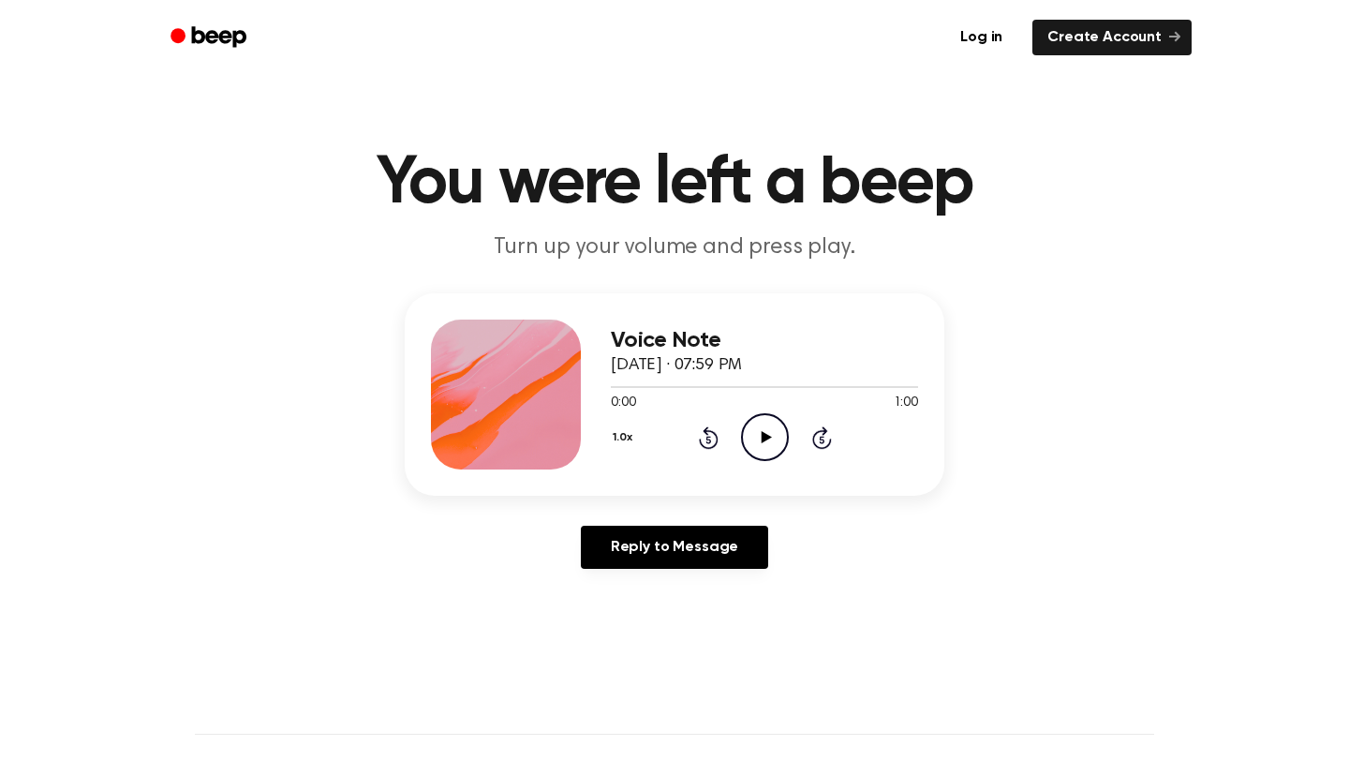
click at [752, 432] on icon "Play Audio" at bounding box center [765, 437] width 48 height 48
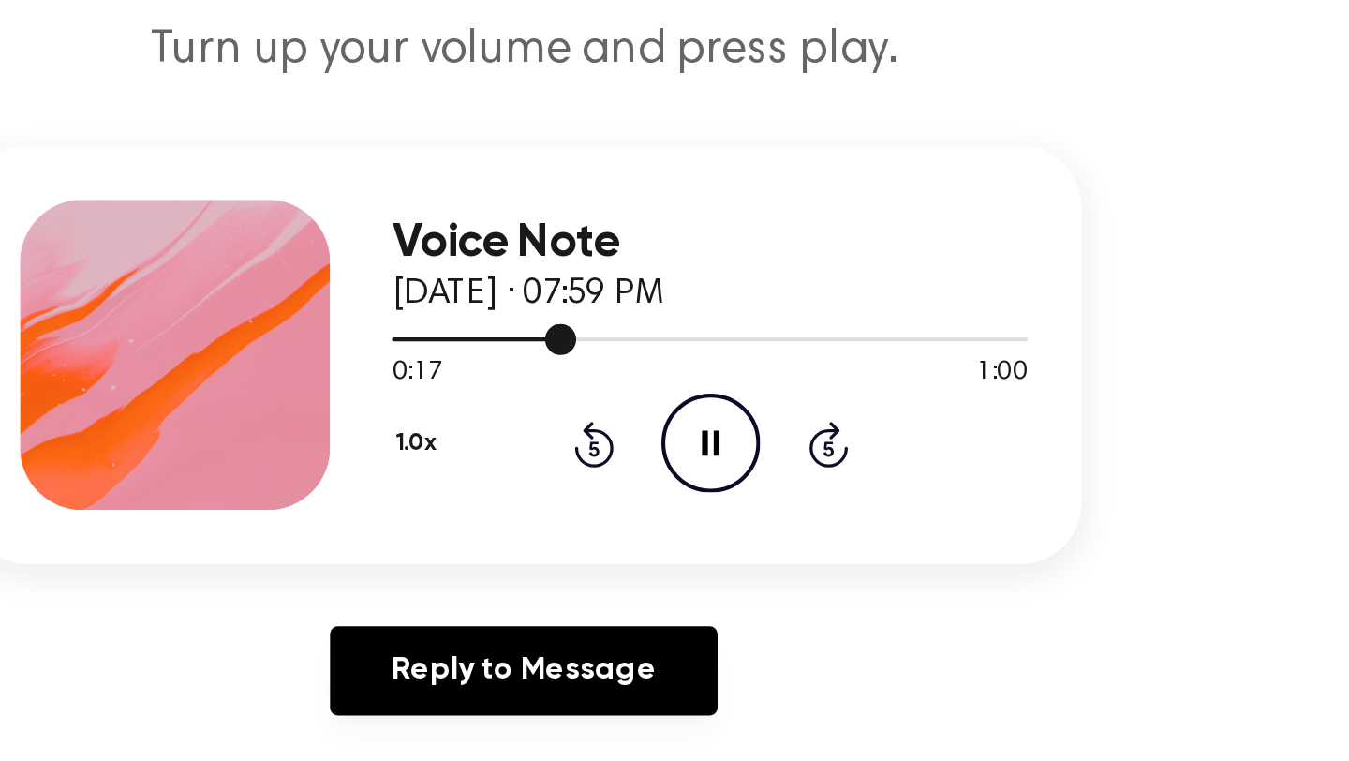
click at [649, 387] on div at bounding box center [655, 387] width 89 height 2
click at [693, 380] on div at bounding box center [764, 385] width 307 height 15
click at [726, 384] on div at bounding box center [764, 385] width 307 height 15
